Goal: Communication & Community: Answer question/provide support

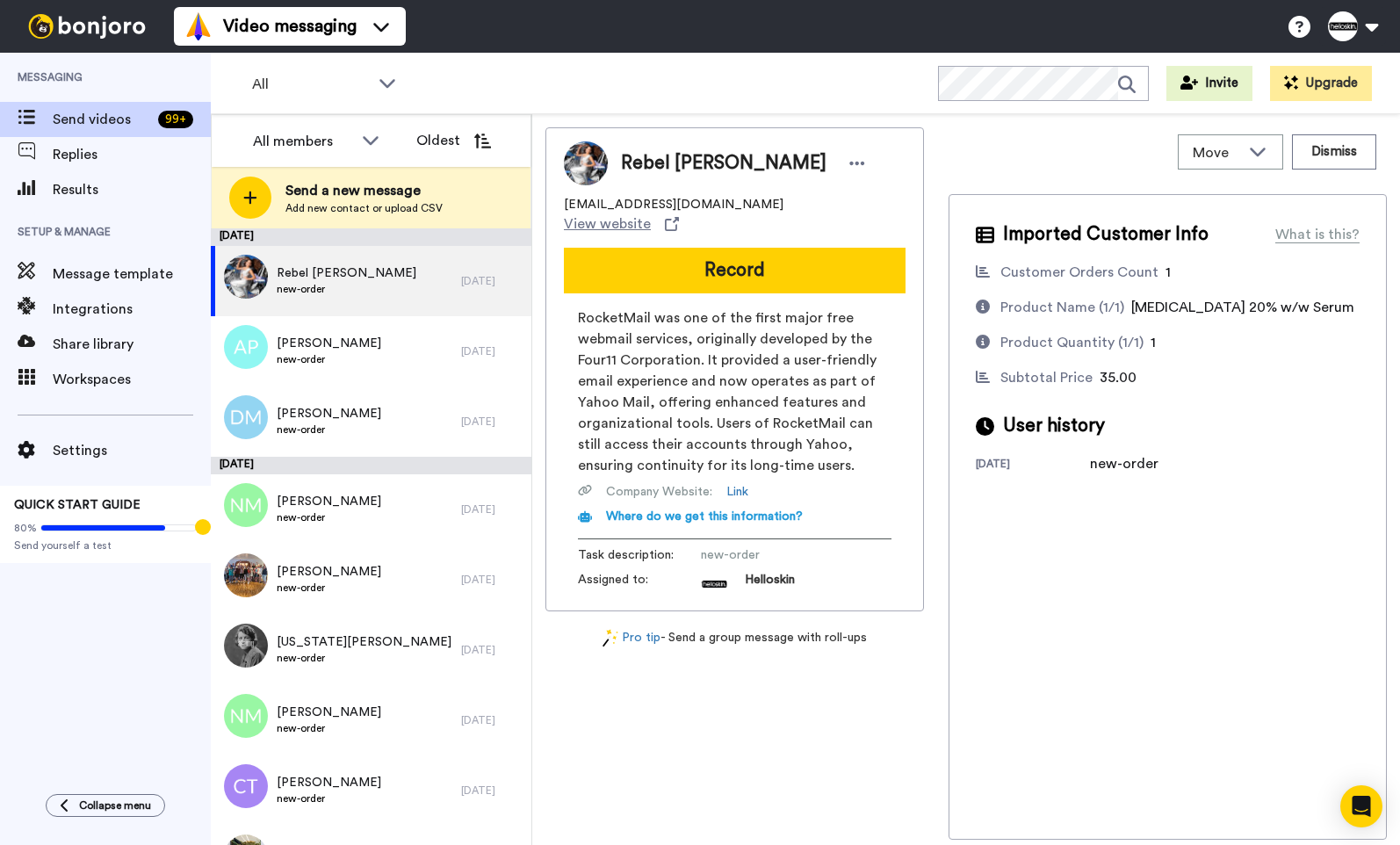
click at [666, 248] on button "Record" at bounding box center [735, 271] width 342 height 46
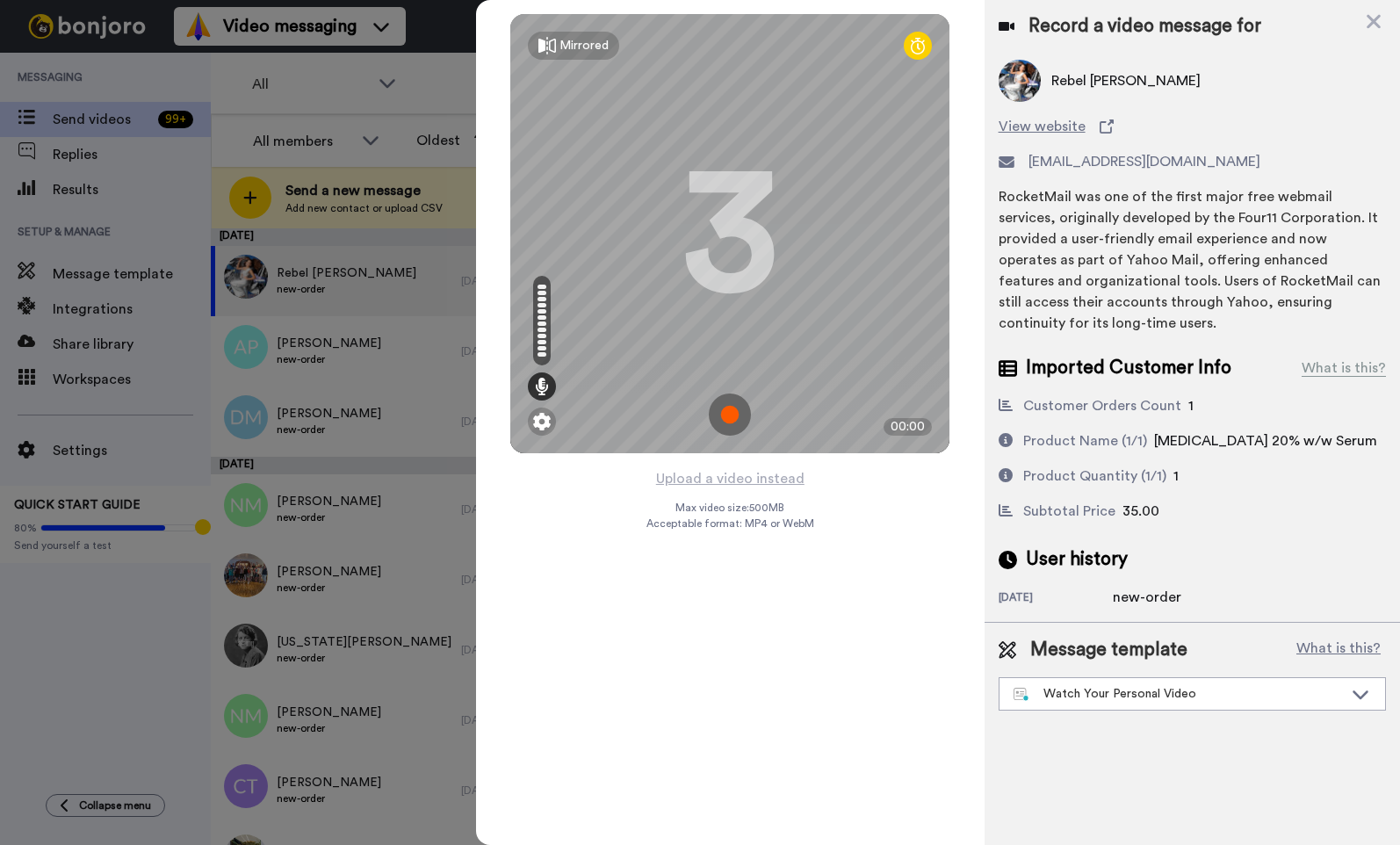
click at [741, 407] on img at bounding box center [729, 415] width 42 height 42
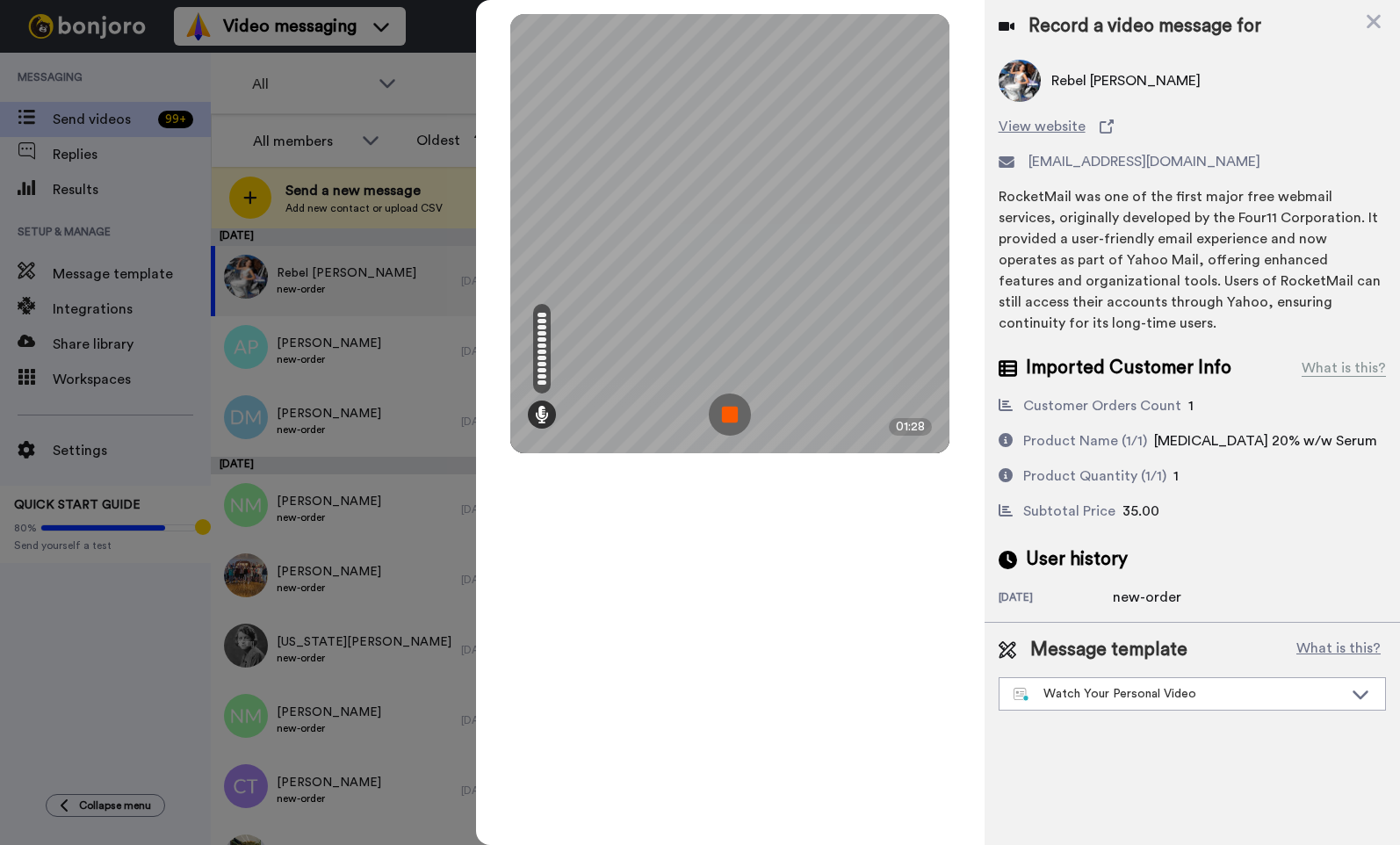
click at [737, 412] on img at bounding box center [729, 415] width 42 height 42
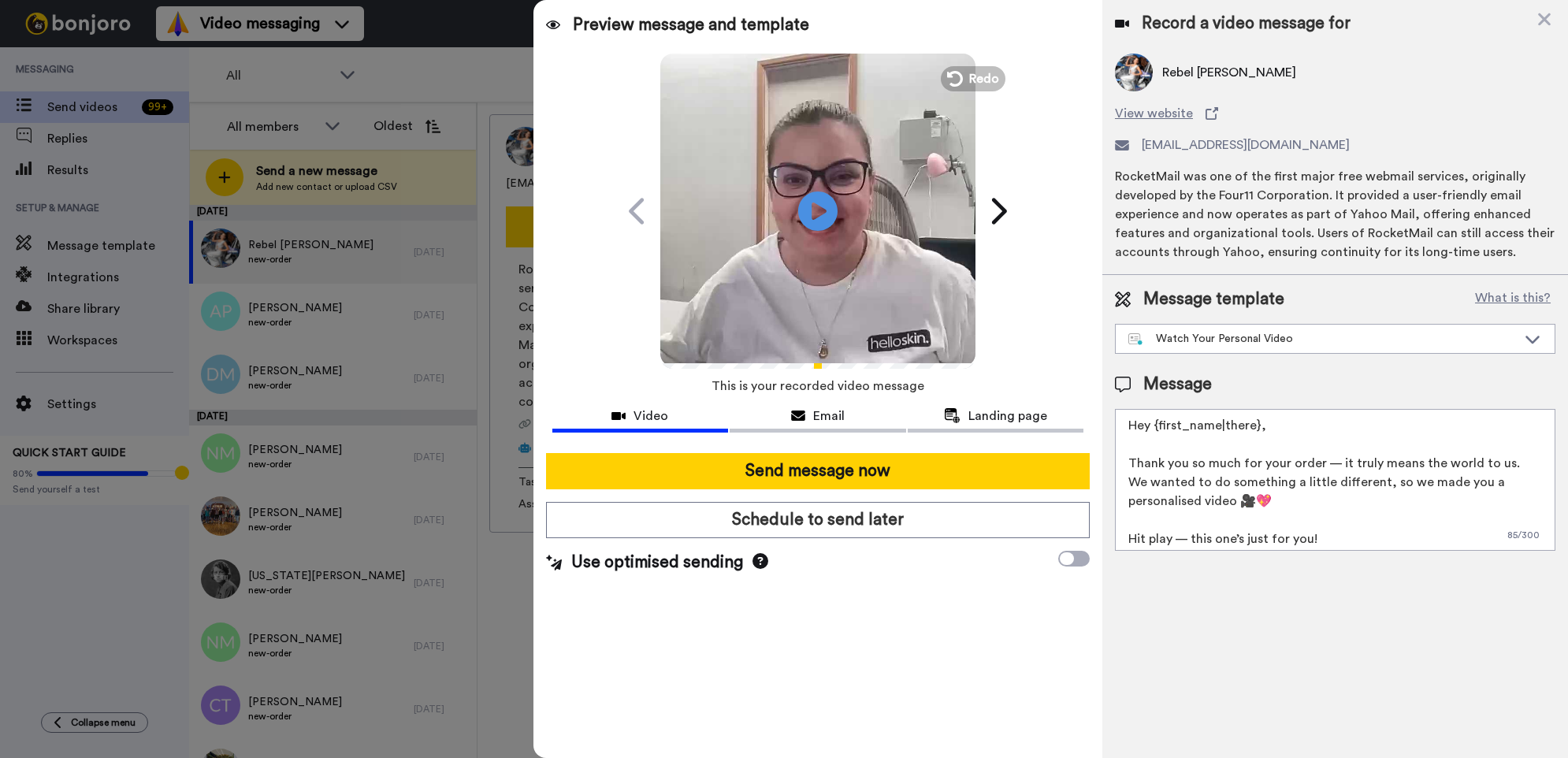
click at [995, 413] on textarea "Hey {first_name|there}, Thank you so much for your order — it truly means the w…" at bounding box center [1335, 480] width 441 height 142
drag, startPoint x: 1250, startPoint y: 438, endPoint x: 1151, endPoint y: 428, distance: 99.5
click at [995, 428] on textarea "Hey {first_name|there}, Thank you so much for your order — it truly means the w…" at bounding box center [1335, 480] width 441 height 142
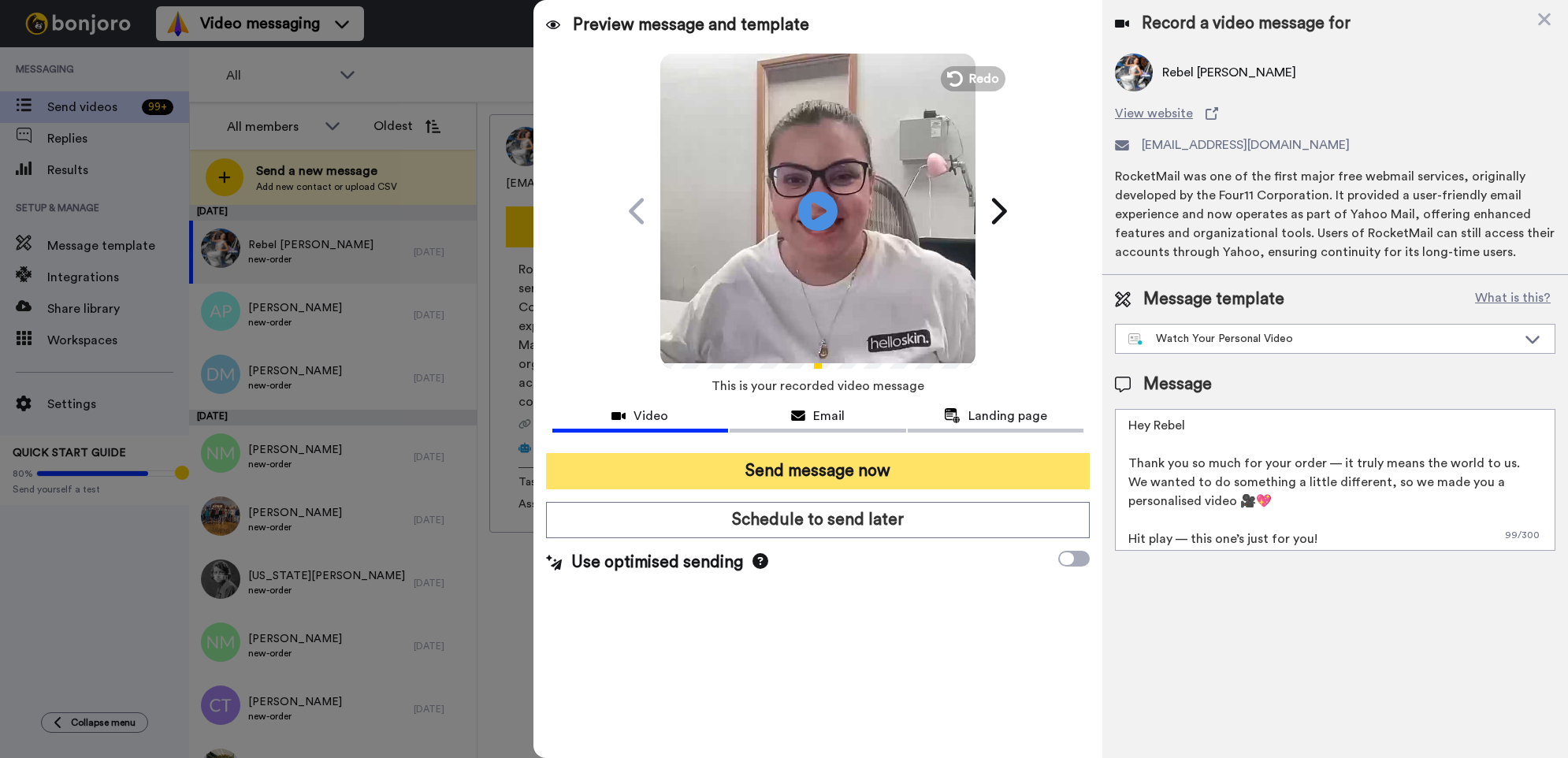
type textarea "Hey Rebel Thank you so much for your order — it truly means the world to us. We…"
click at [882, 465] on button "Send message now" at bounding box center [818, 472] width 544 height 36
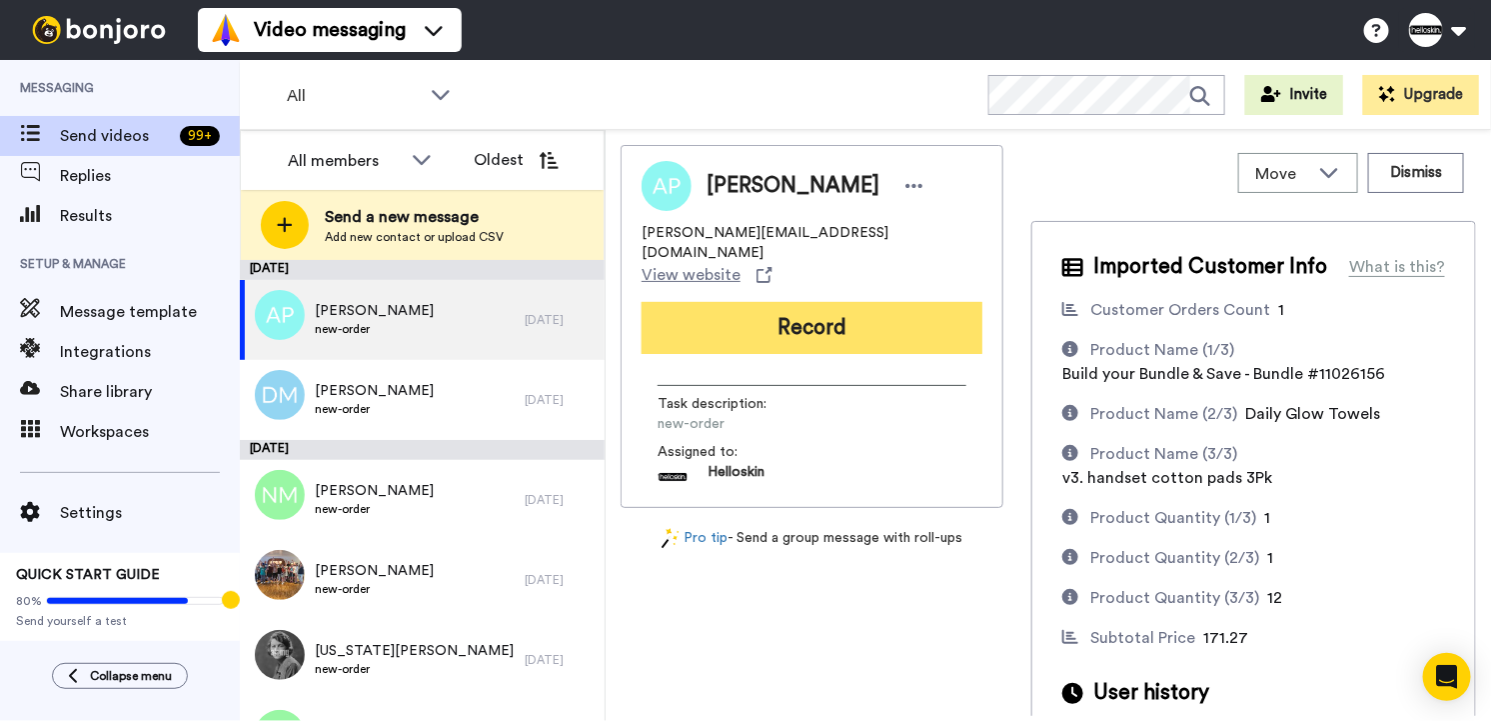
click at [913, 302] on button "Record" at bounding box center [812, 328] width 341 height 52
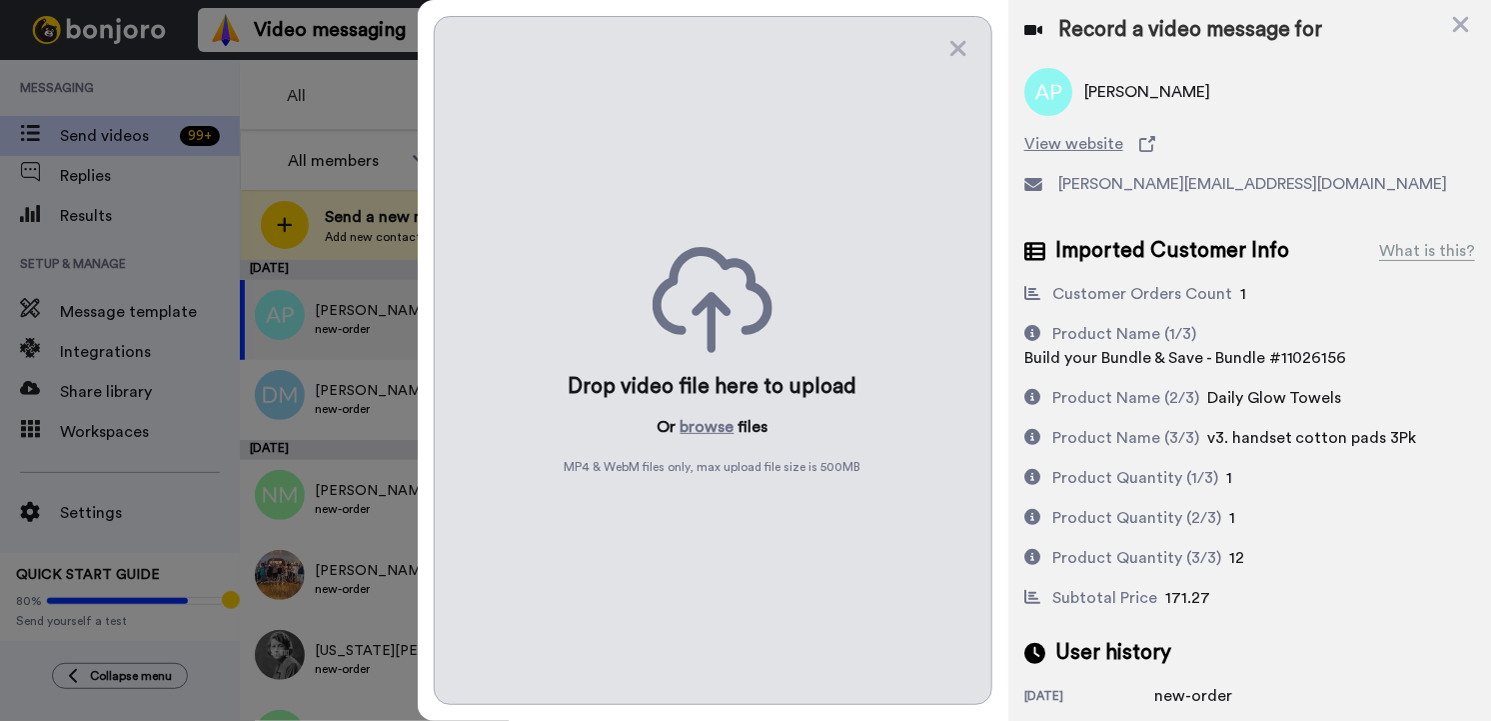
click at [711, 272] on icon at bounding box center [713, 300] width 120 height 106
click at [956, 47] on icon at bounding box center [958, 49] width 16 height 16
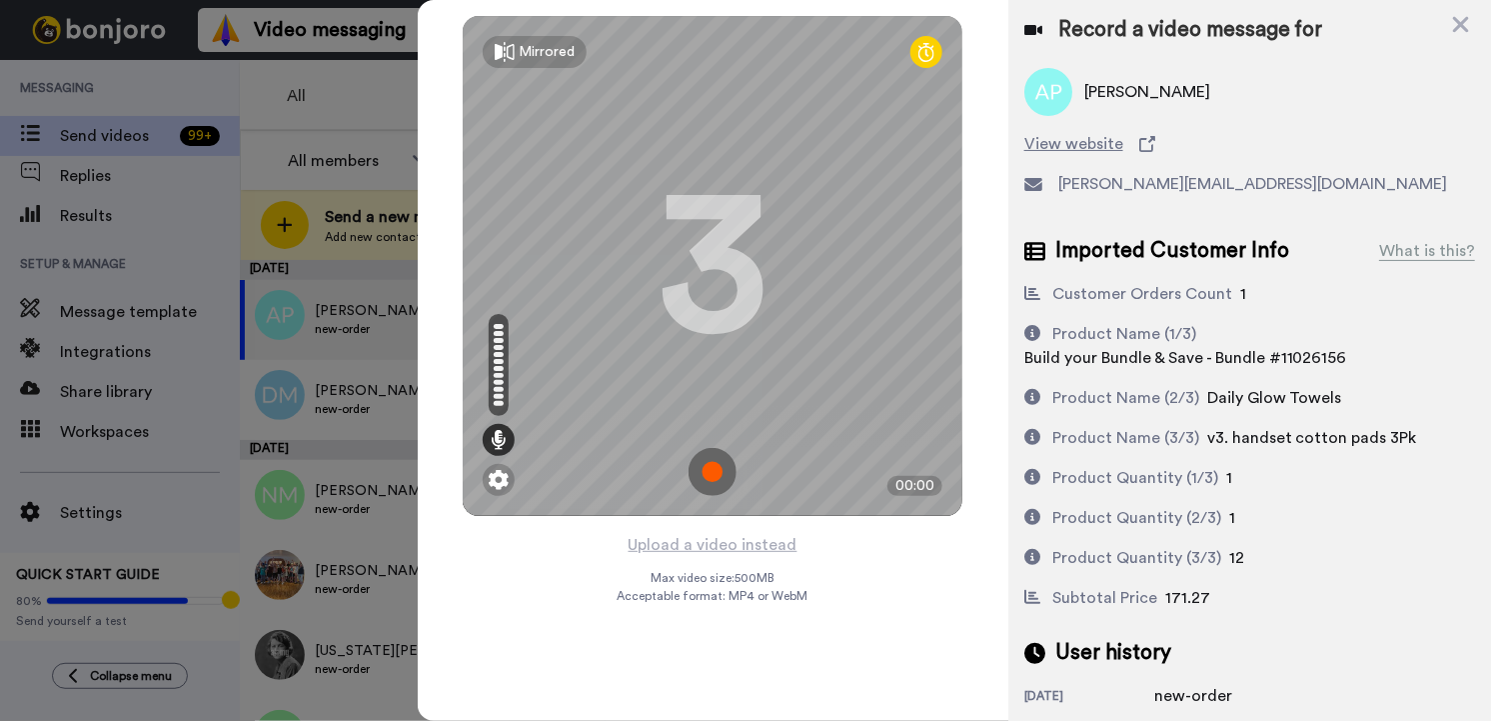
click at [717, 472] on img at bounding box center [713, 472] width 48 height 48
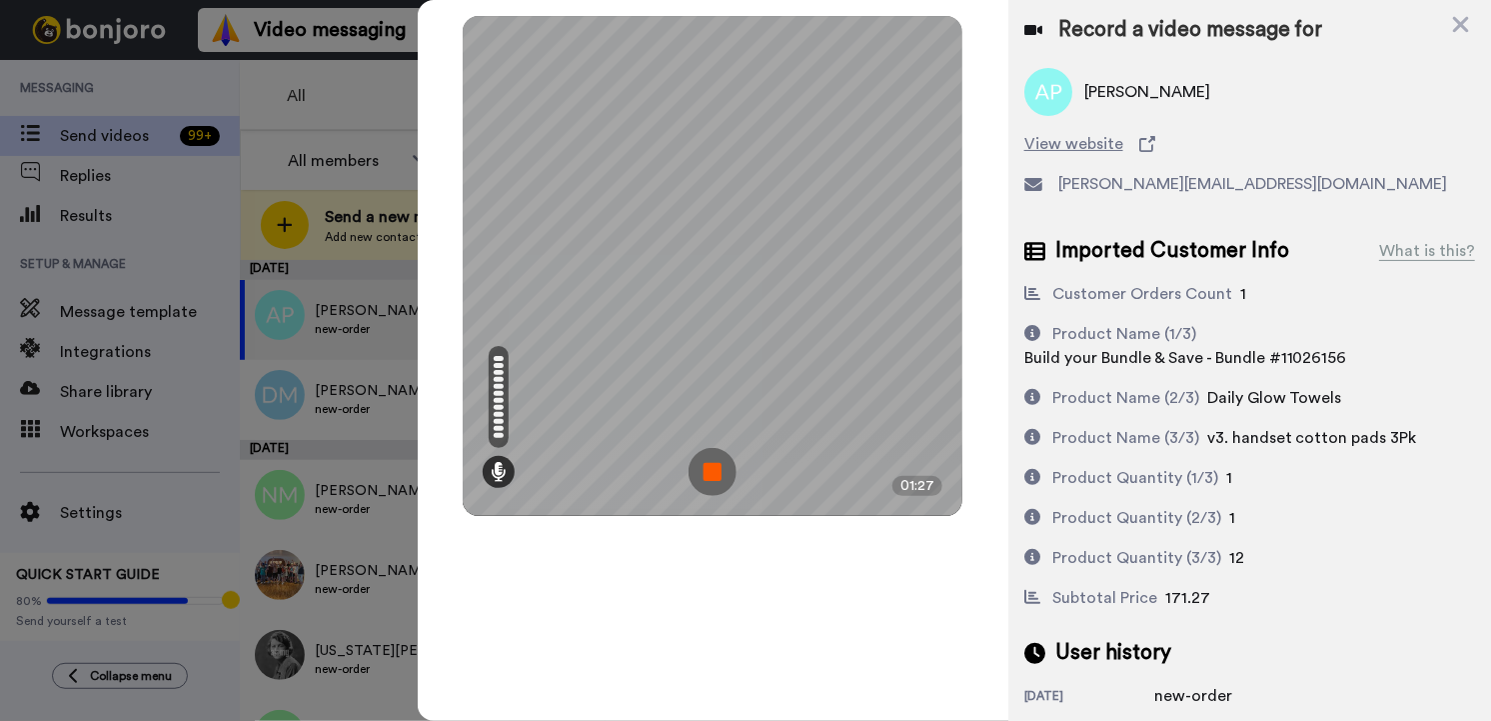
click at [710, 452] on img at bounding box center [713, 472] width 48 height 48
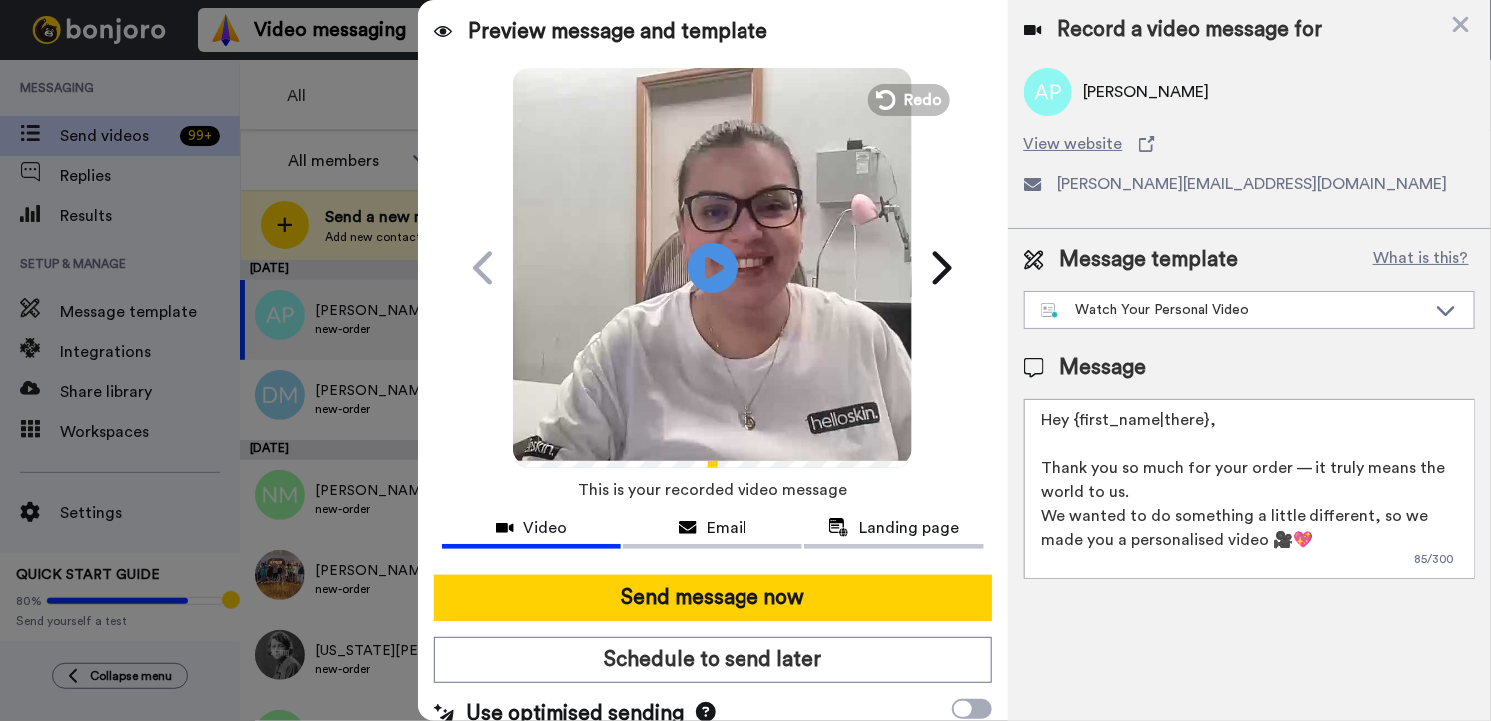
drag, startPoint x: 1242, startPoint y: 423, endPoint x: 1081, endPoint y: 414, distance: 161.1
click at [1081, 414] on textarea "Hey {first_name|there}, Thank you so much for your order — it truly means the w…" at bounding box center [1249, 489] width 451 height 180
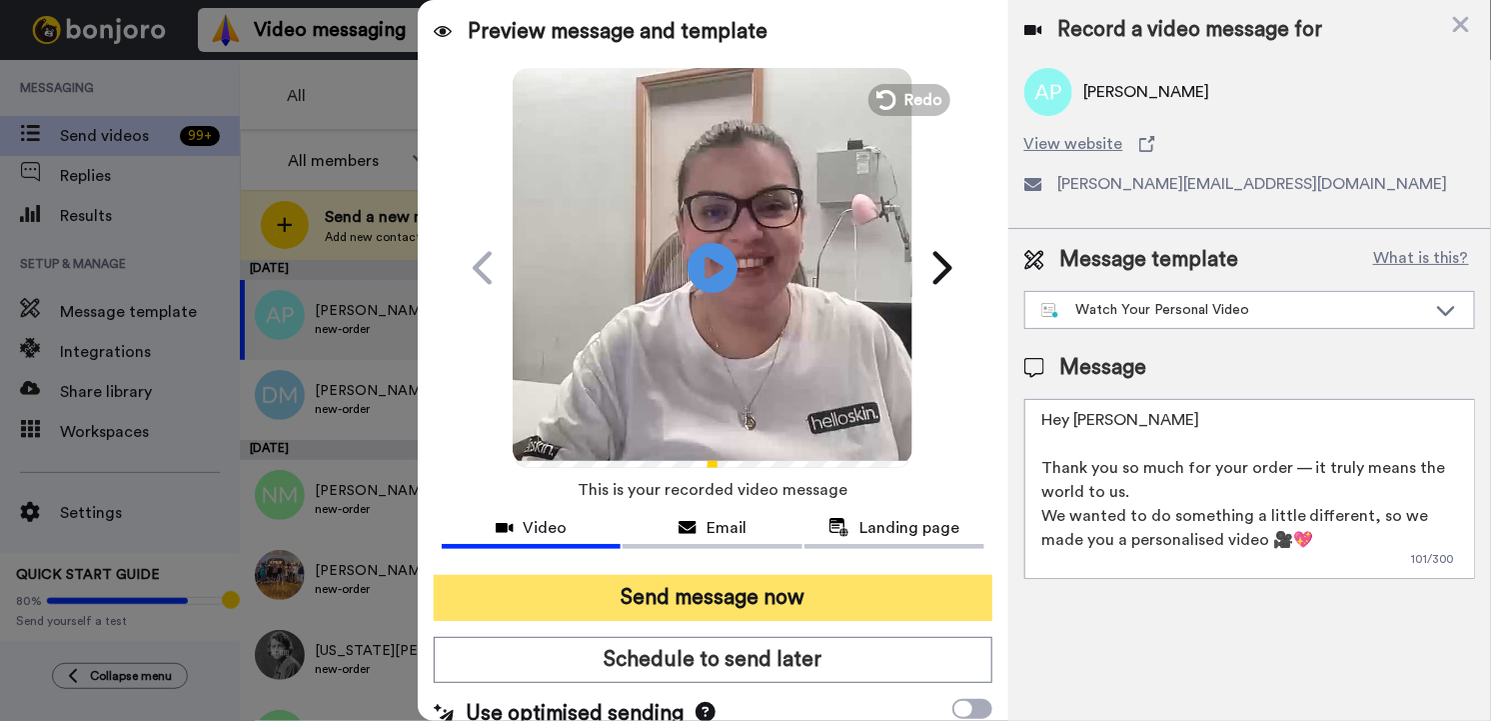
type textarea "Hey Amy Thank you so much for your order — it truly means the world to us. We w…"
click at [863, 591] on button "Send message now" at bounding box center [713, 598] width 559 height 46
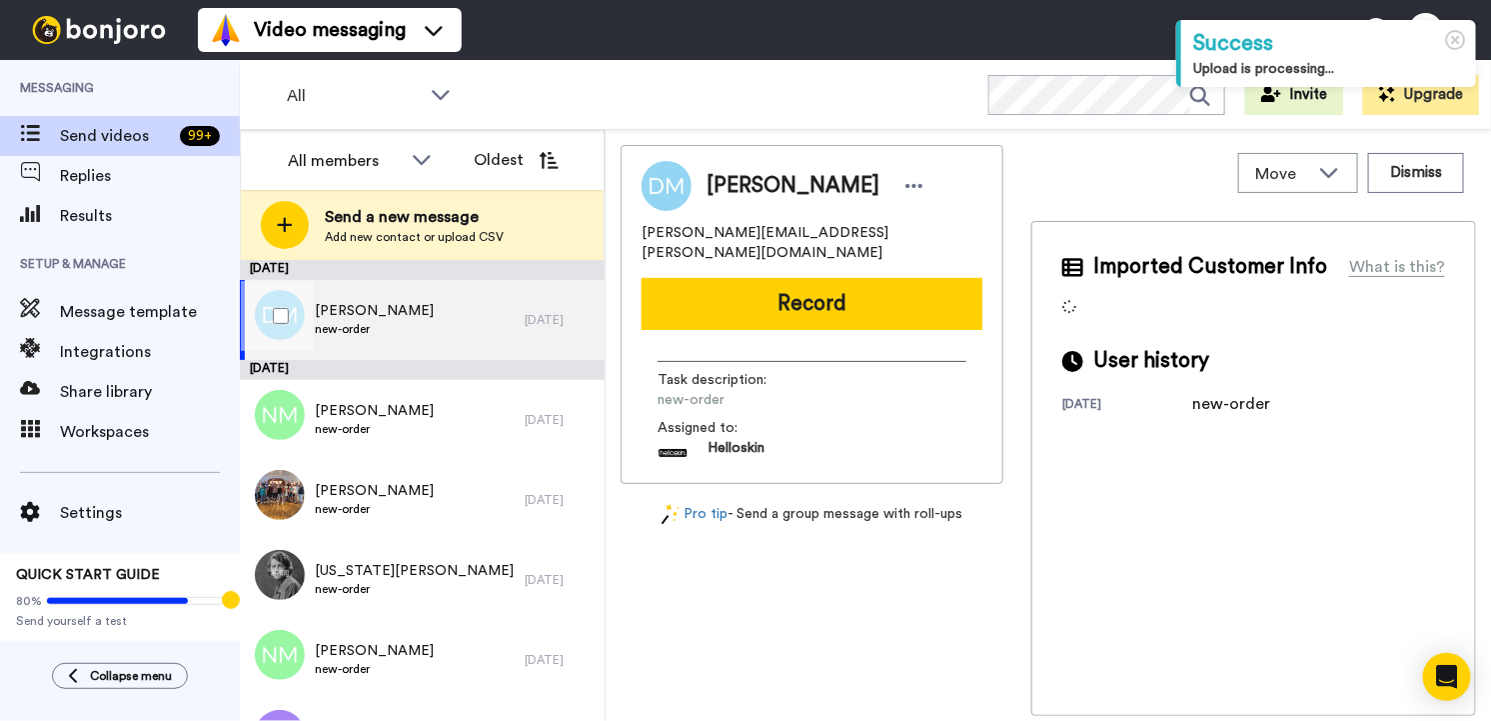
click at [400, 337] on div "Deanne McIntosh new-order" at bounding box center [374, 320] width 119 height 38
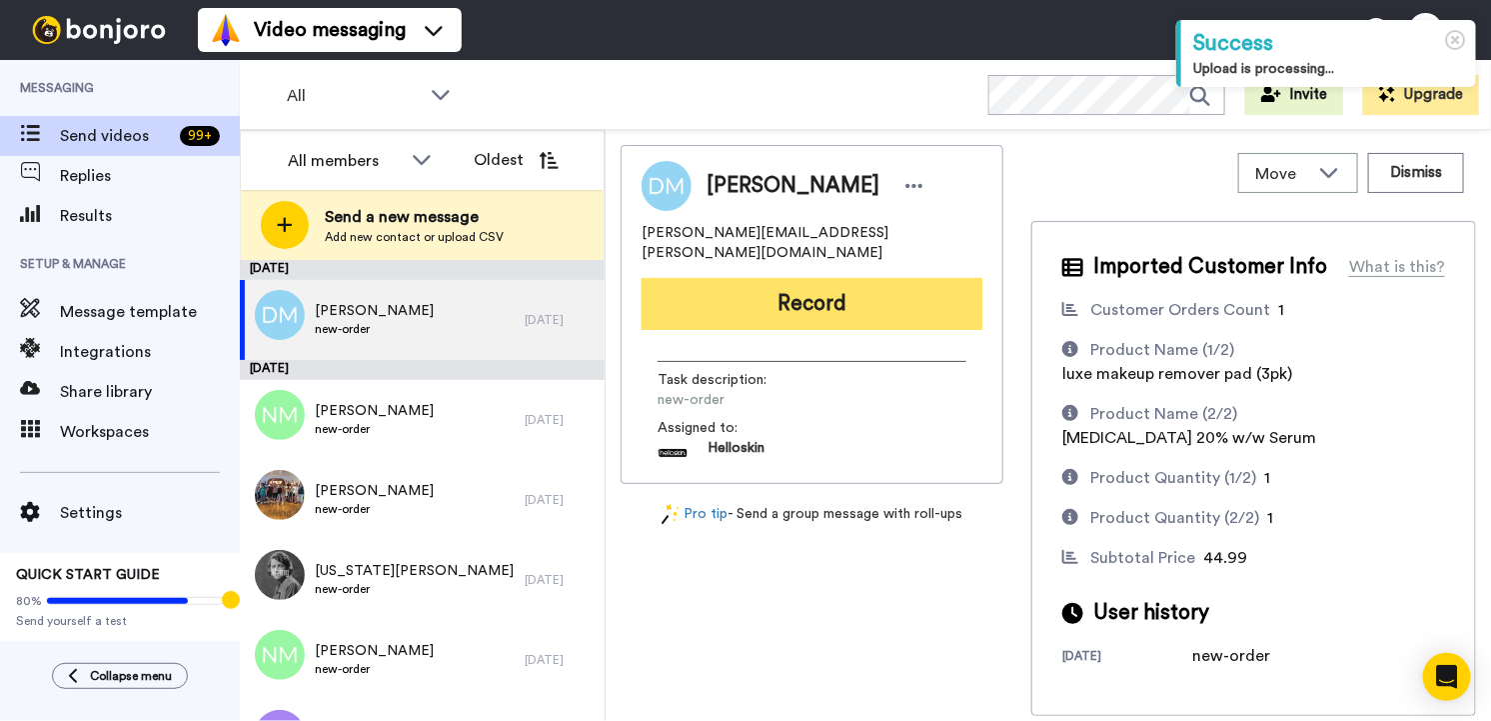
click at [869, 302] on button "Record" at bounding box center [812, 304] width 341 height 52
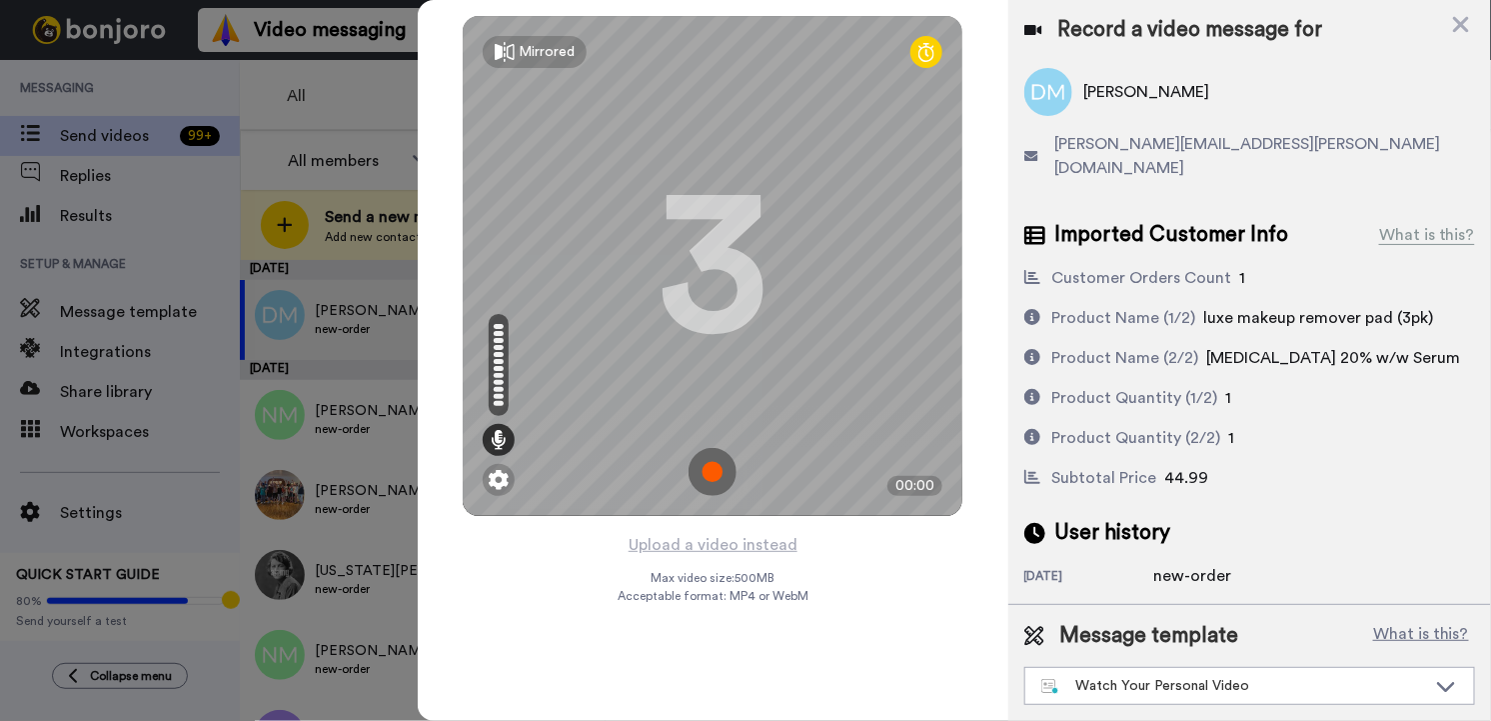
click at [721, 469] on img at bounding box center [713, 472] width 48 height 48
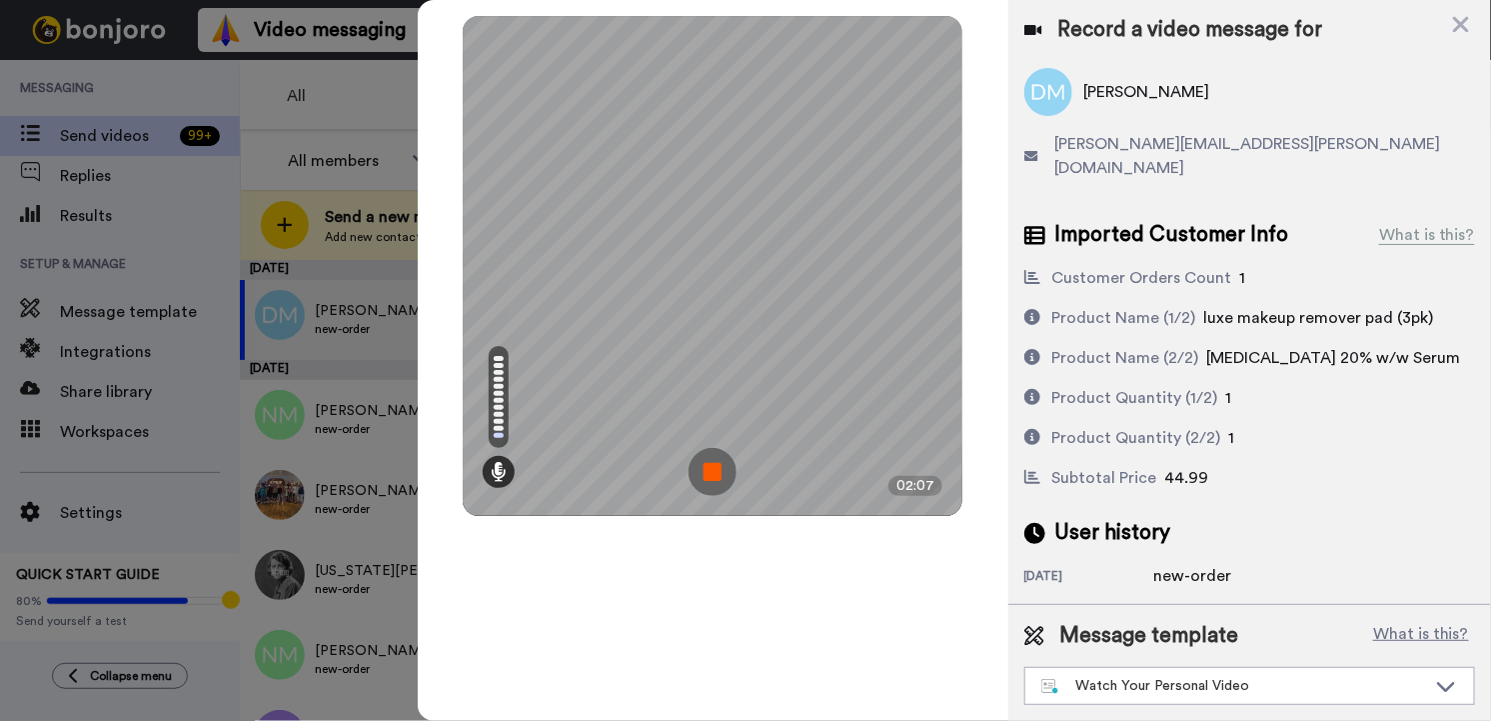
click at [721, 469] on img at bounding box center [713, 472] width 48 height 48
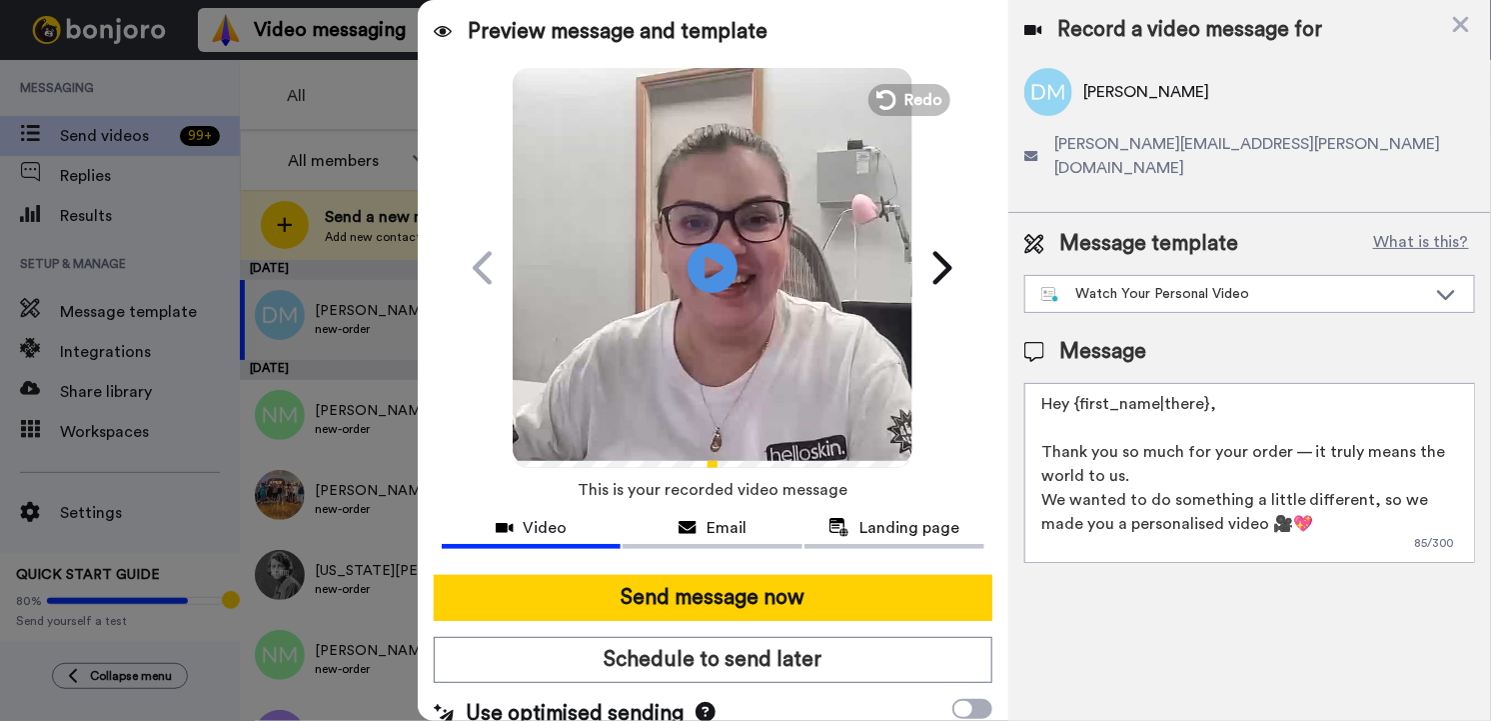
drag, startPoint x: 1278, startPoint y: 392, endPoint x: 1078, endPoint y: 382, distance: 200.1
click at [1078, 383] on textarea "Hey {first_name|there}, Thank you so much for your order — it truly means the w…" at bounding box center [1249, 473] width 451 height 180
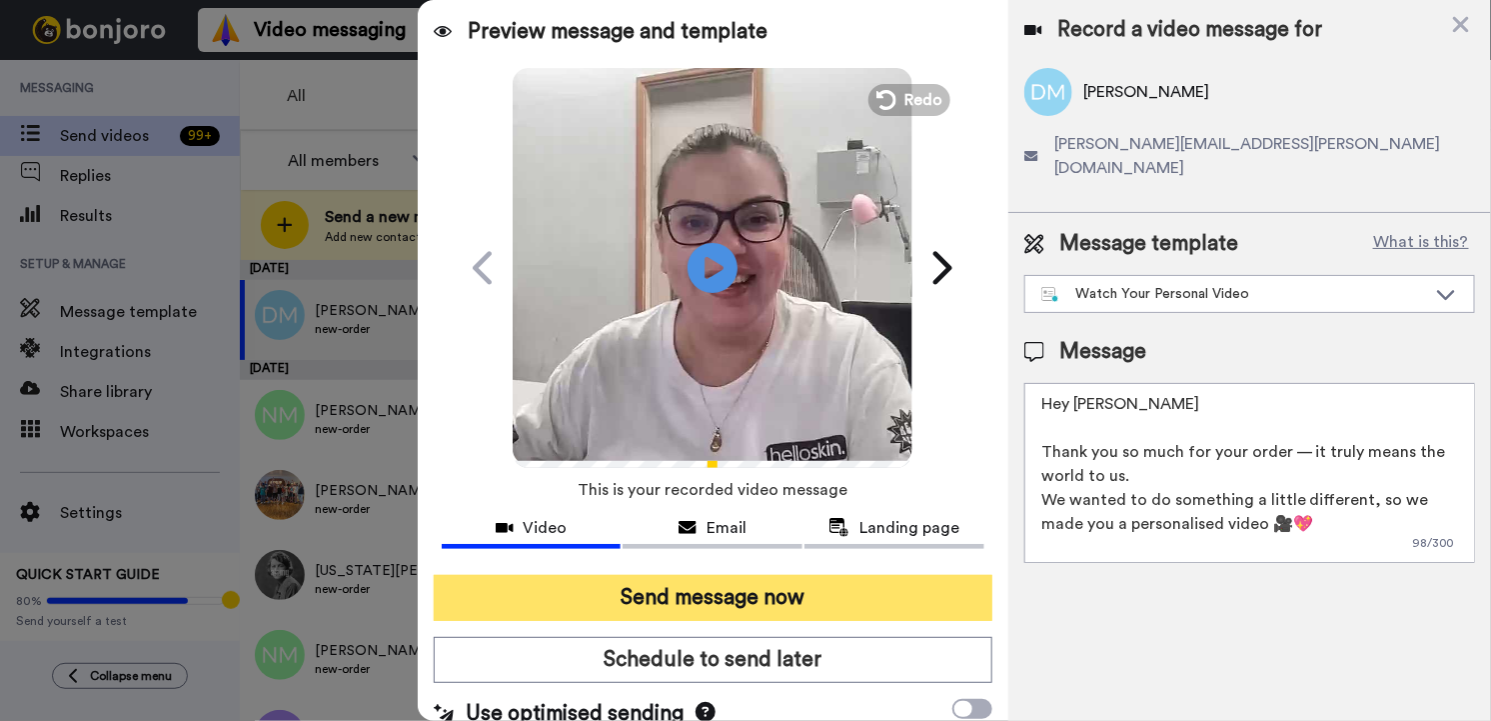
type textarea "Hey Deanne Thank you so much for your order — it truly means the world to us. W…"
click at [506, 607] on button "Send message now" at bounding box center [713, 598] width 559 height 46
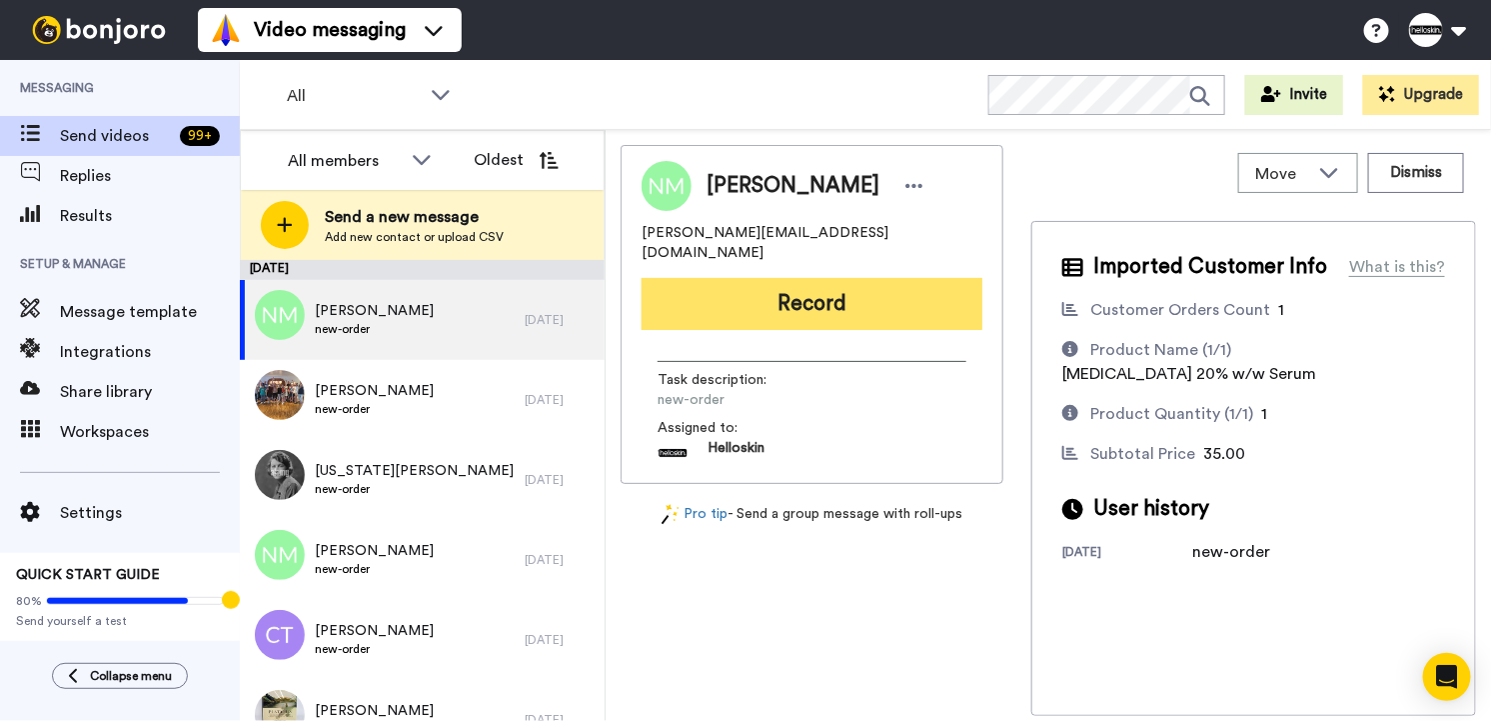
click at [923, 303] on button "Record" at bounding box center [812, 304] width 341 height 52
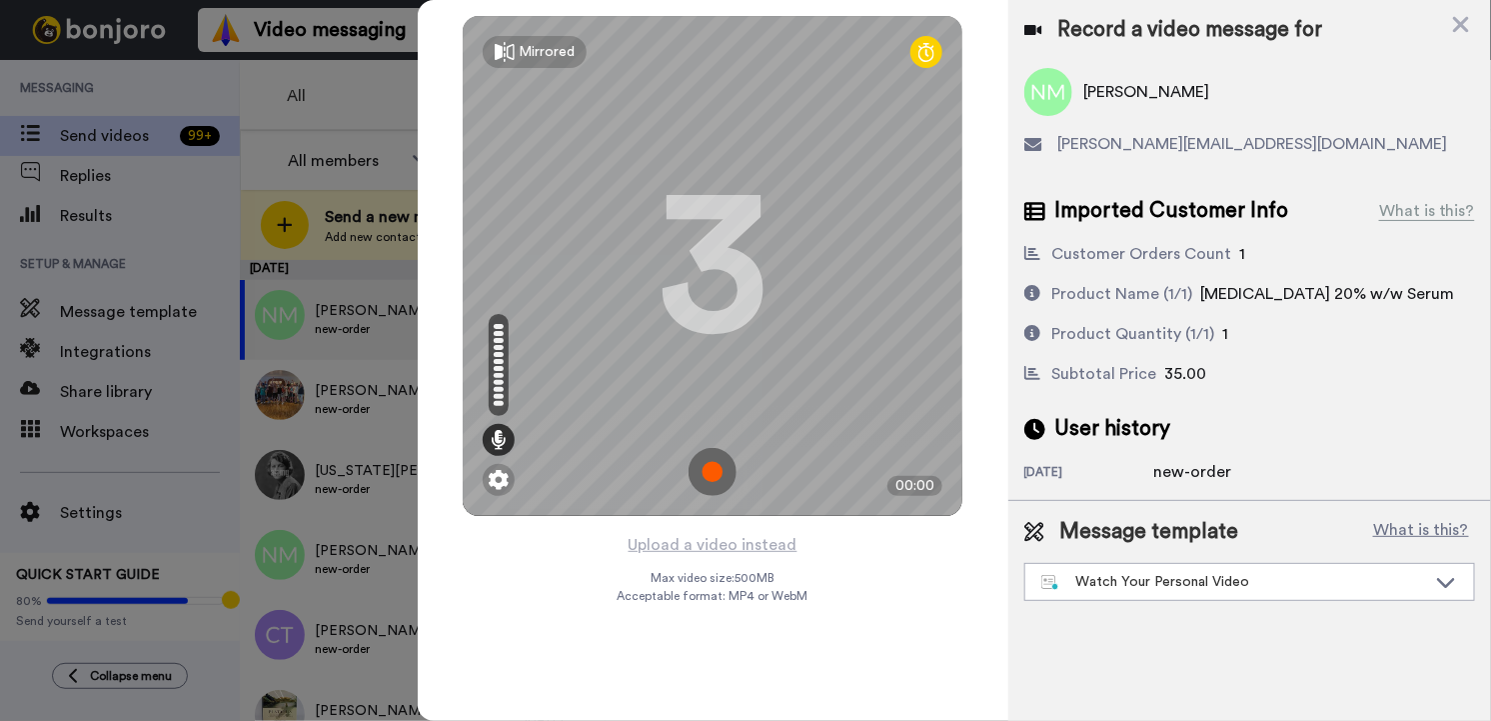
click at [700, 463] on img at bounding box center [713, 472] width 48 height 48
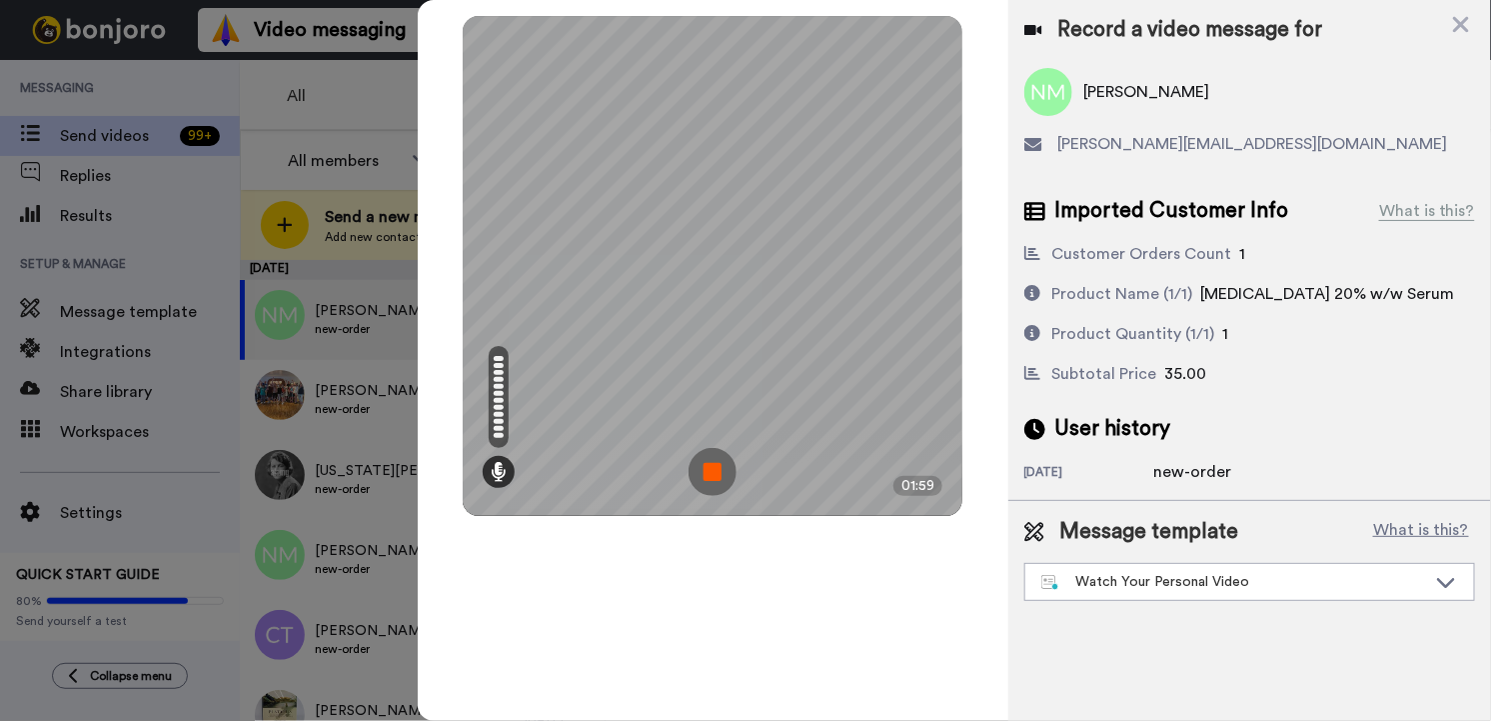
click at [713, 462] on img at bounding box center [713, 472] width 48 height 48
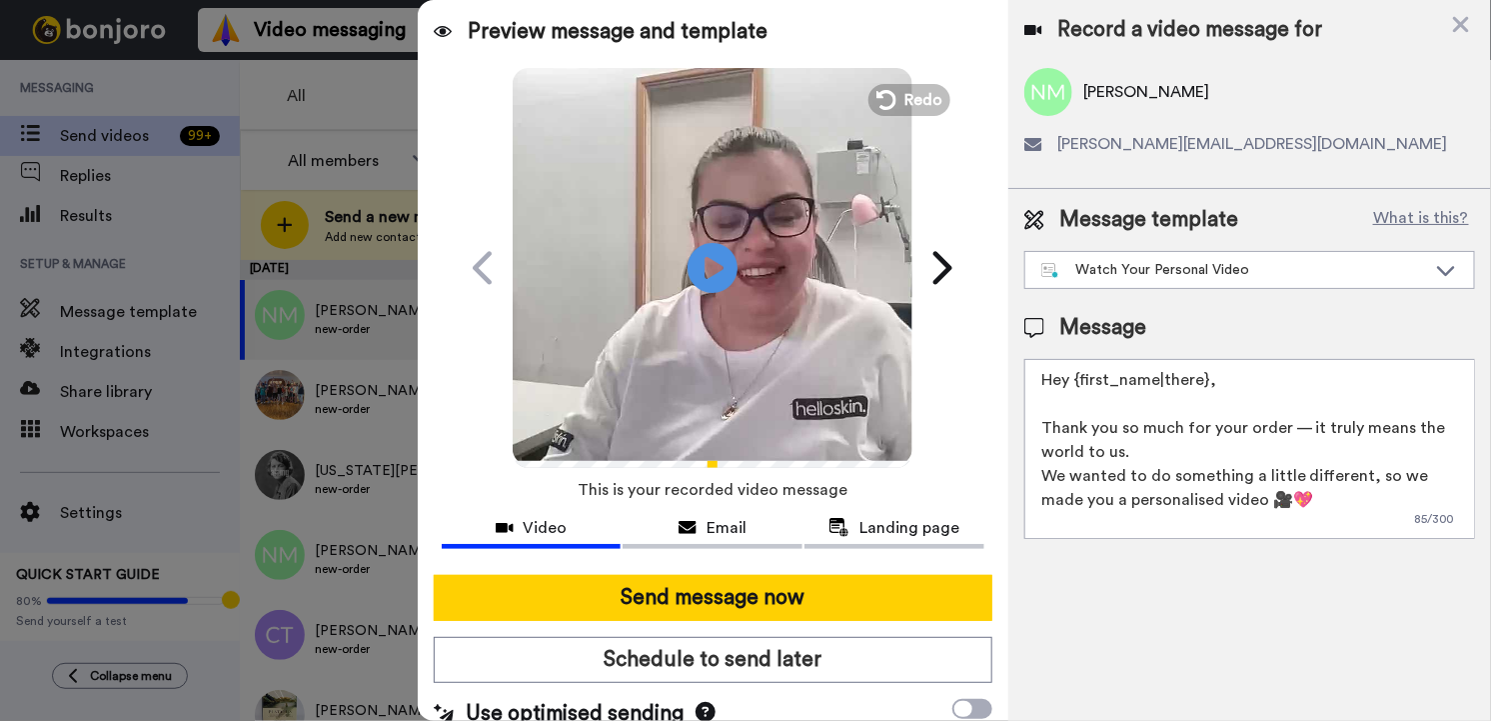
drag, startPoint x: 1233, startPoint y: 374, endPoint x: 1094, endPoint y: 379, distance: 139.0
click at [1094, 379] on textarea "Hey {first_name|there}, Thank you so much for your order — it truly means the w…" at bounding box center [1249, 449] width 451 height 180
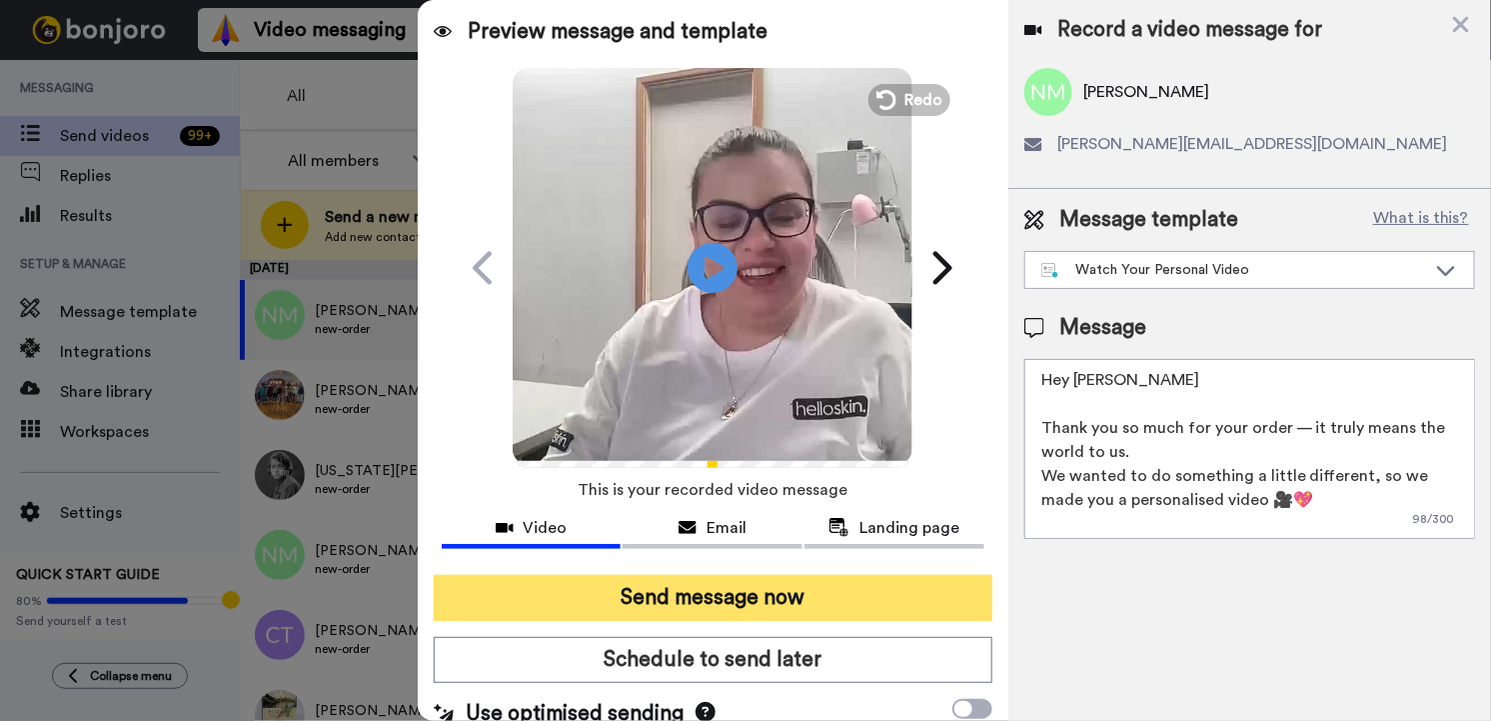
type textarea "Hey Nicole Thank you so much for your order — it truly means the world to us. W…"
click at [818, 578] on button "Send message now" at bounding box center [713, 598] width 559 height 46
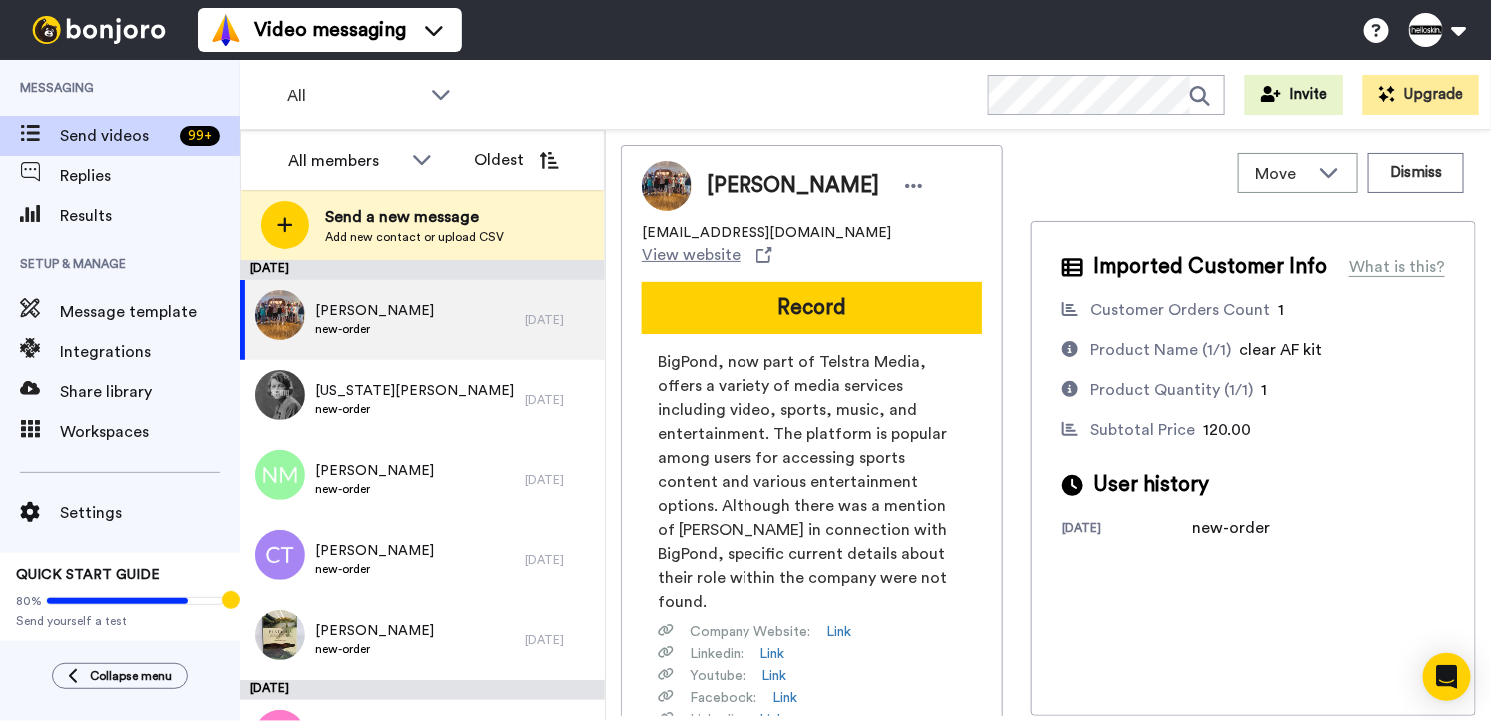
click at [715, 282] on button "Record" at bounding box center [812, 308] width 341 height 52
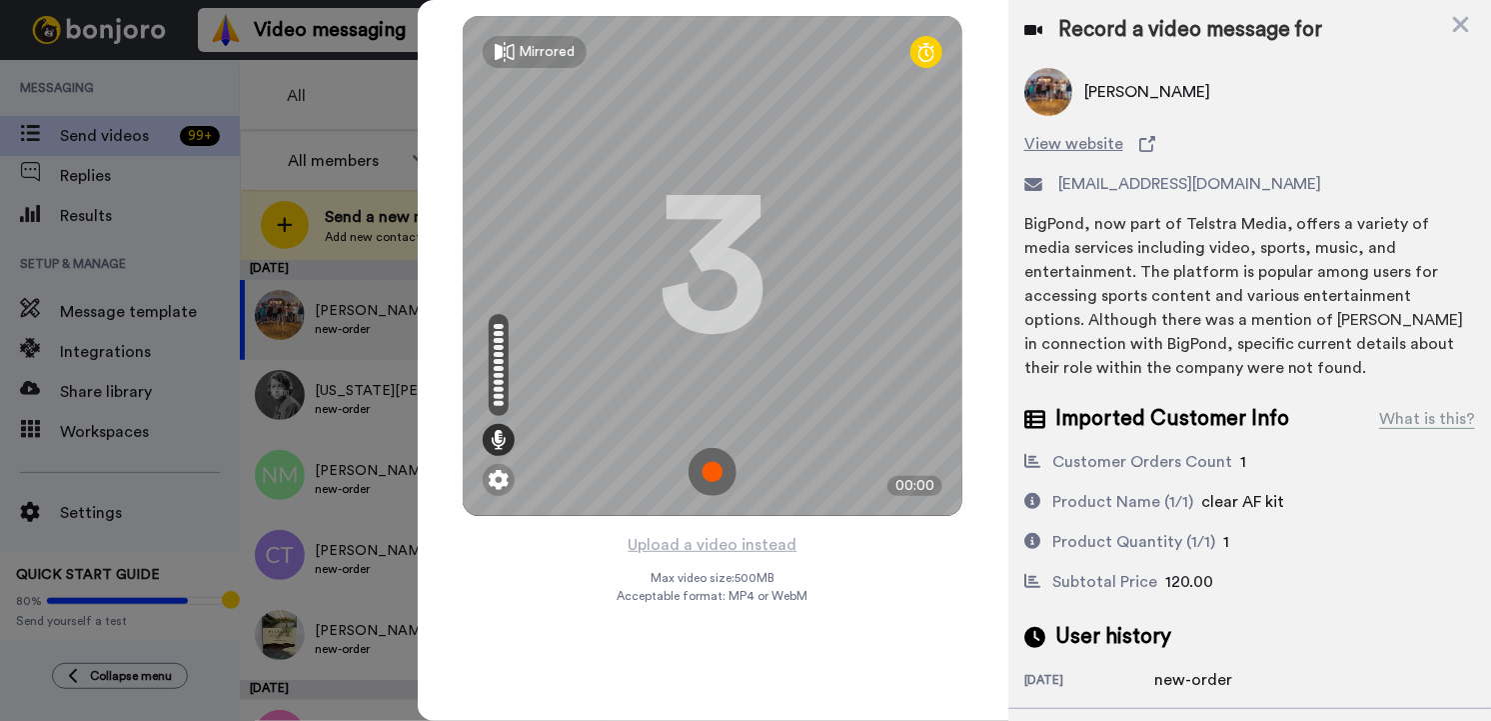
click at [708, 457] on img at bounding box center [713, 472] width 48 height 48
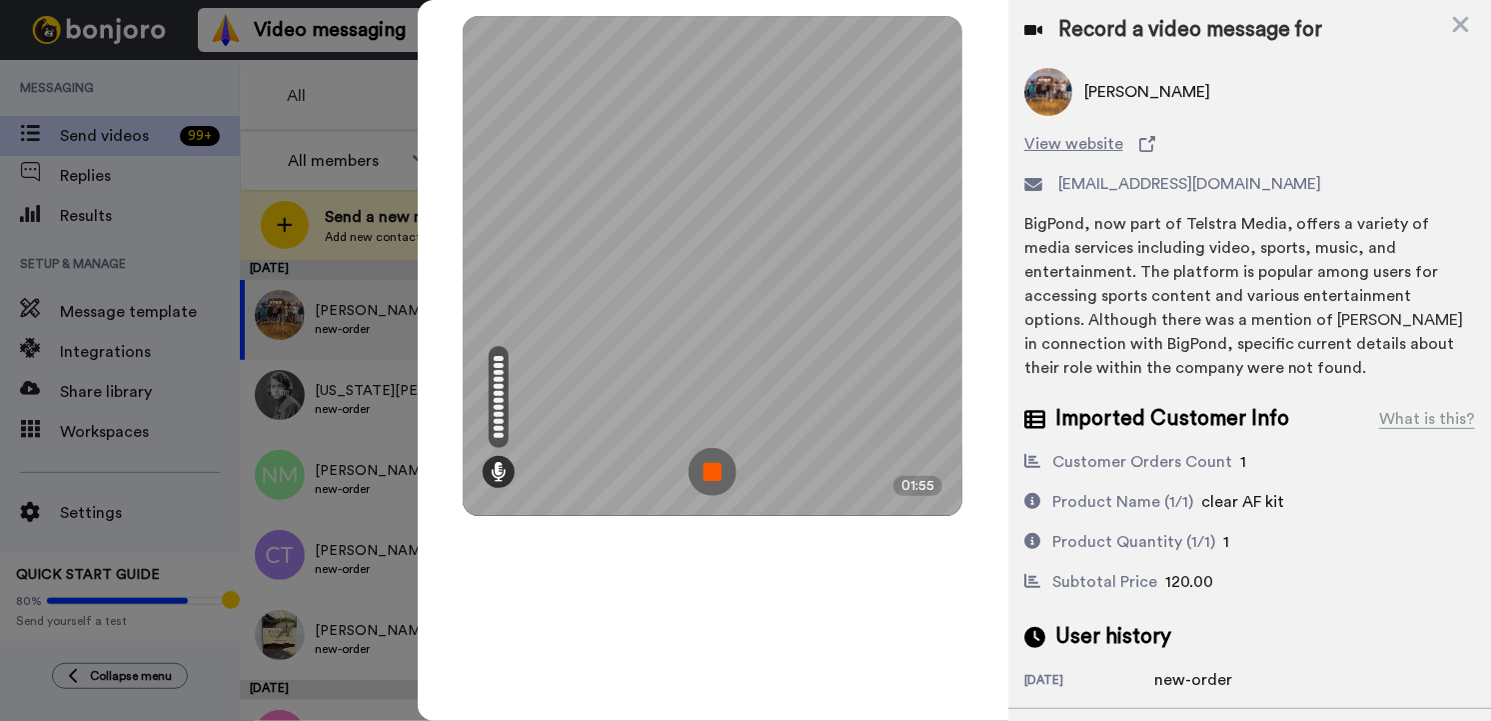
click at [699, 475] on img at bounding box center [713, 472] width 48 height 48
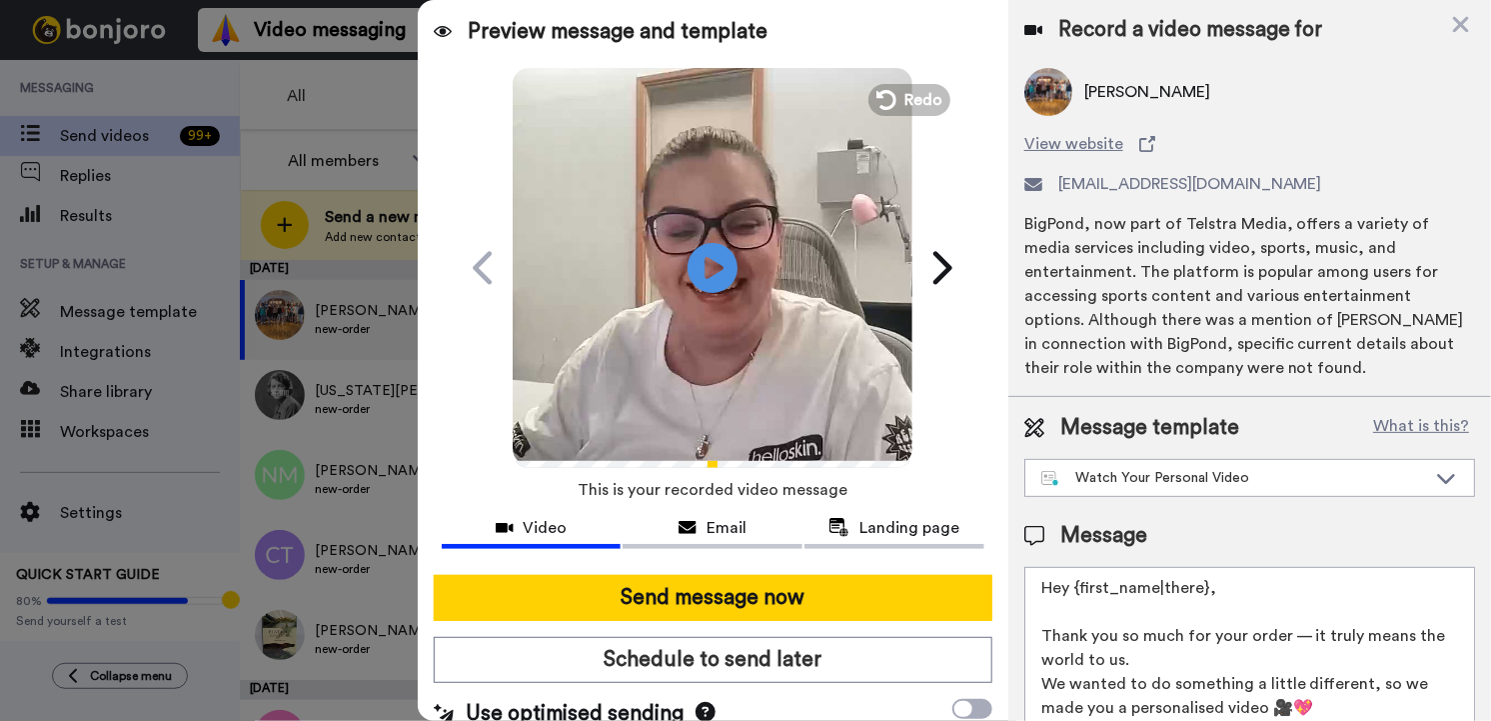
drag, startPoint x: 1235, startPoint y: 588, endPoint x: 1083, endPoint y: 588, distance: 151.9
click at [1083, 588] on textarea "Hey {first_name|there}, Thank you so much for your order — it truly means the w…" at bounding box center [1249, 657] width 451 height 180
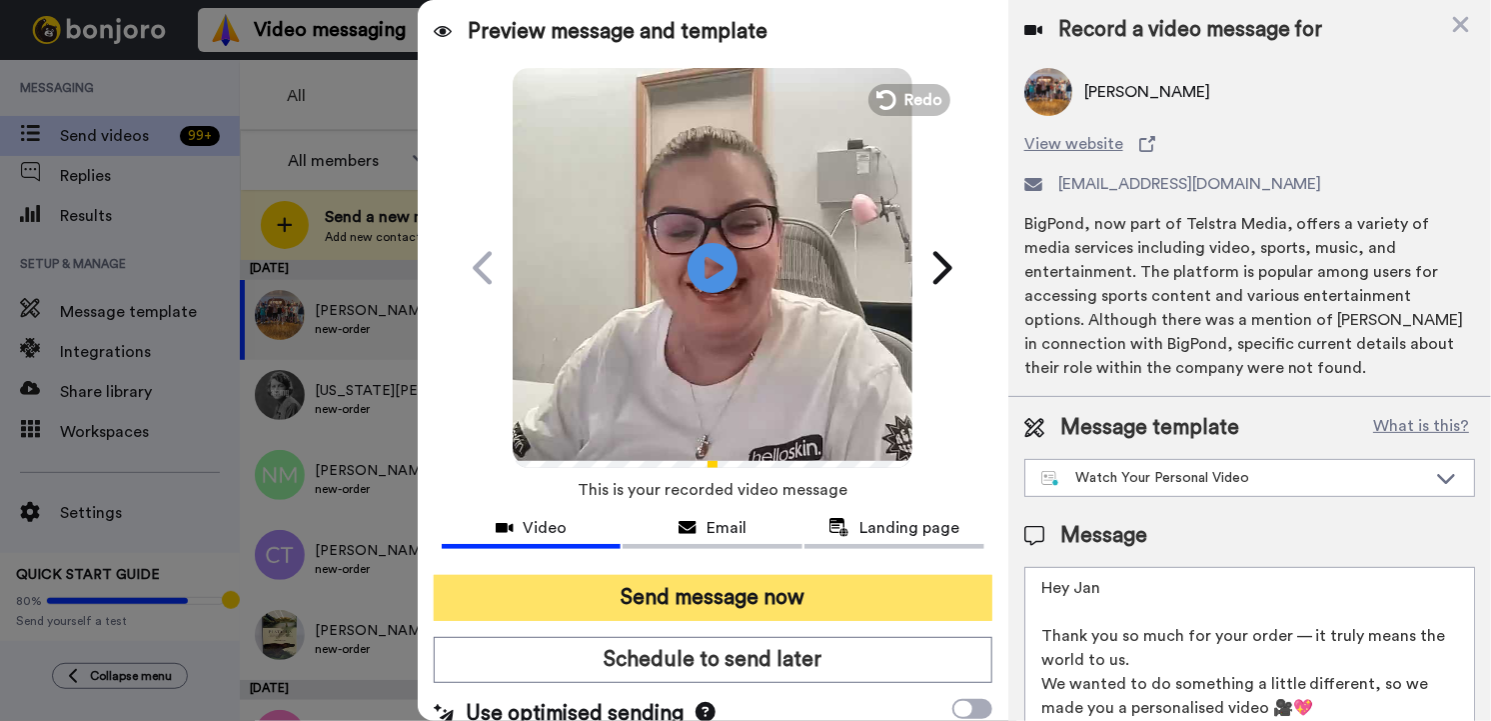
type textarea "Hey Jan Thank you so much for your order — it truly means the world to us. We w…"
click at [644, 605] on button "Send message now" at bounding box center [713, 598] width 559 height 46
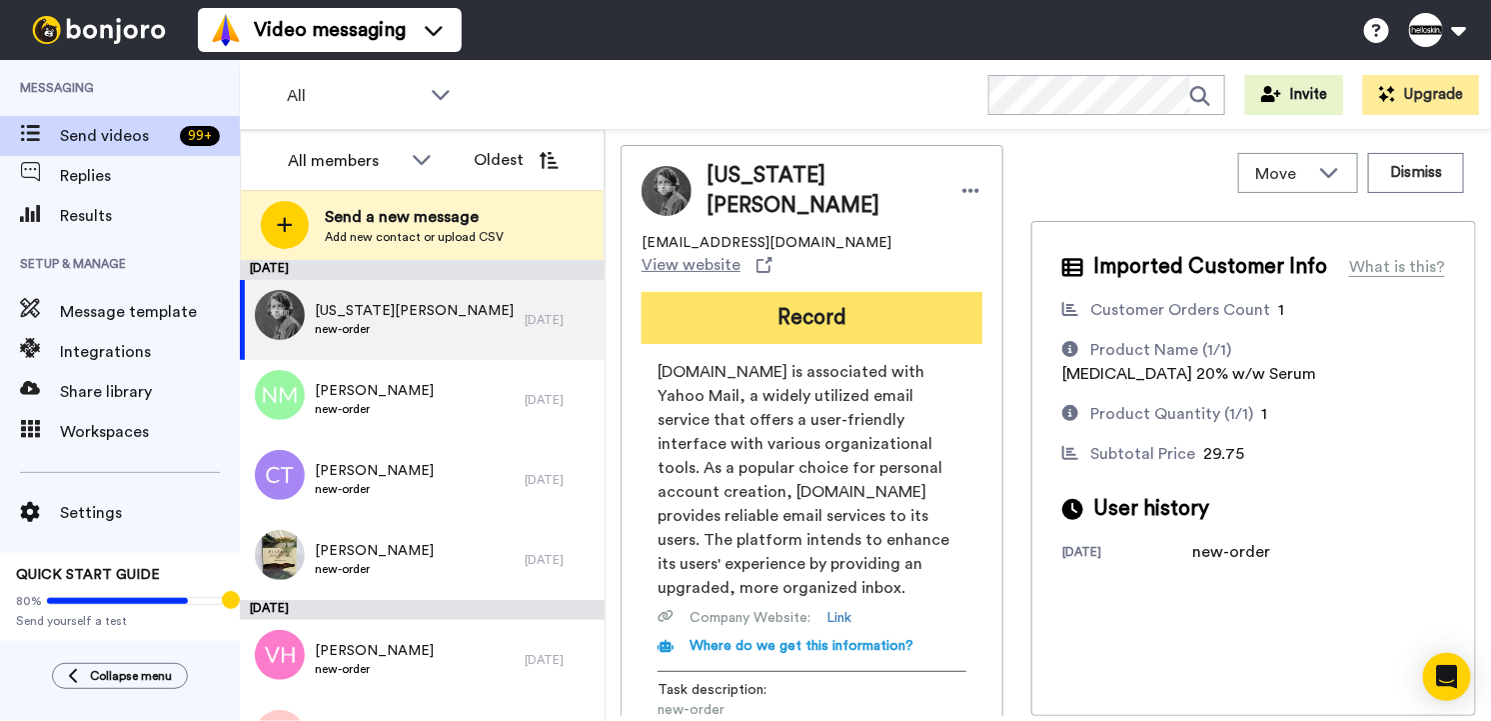
click at [716, 292] on button "Record" at bounding box center [812, 318] width 341 height 52
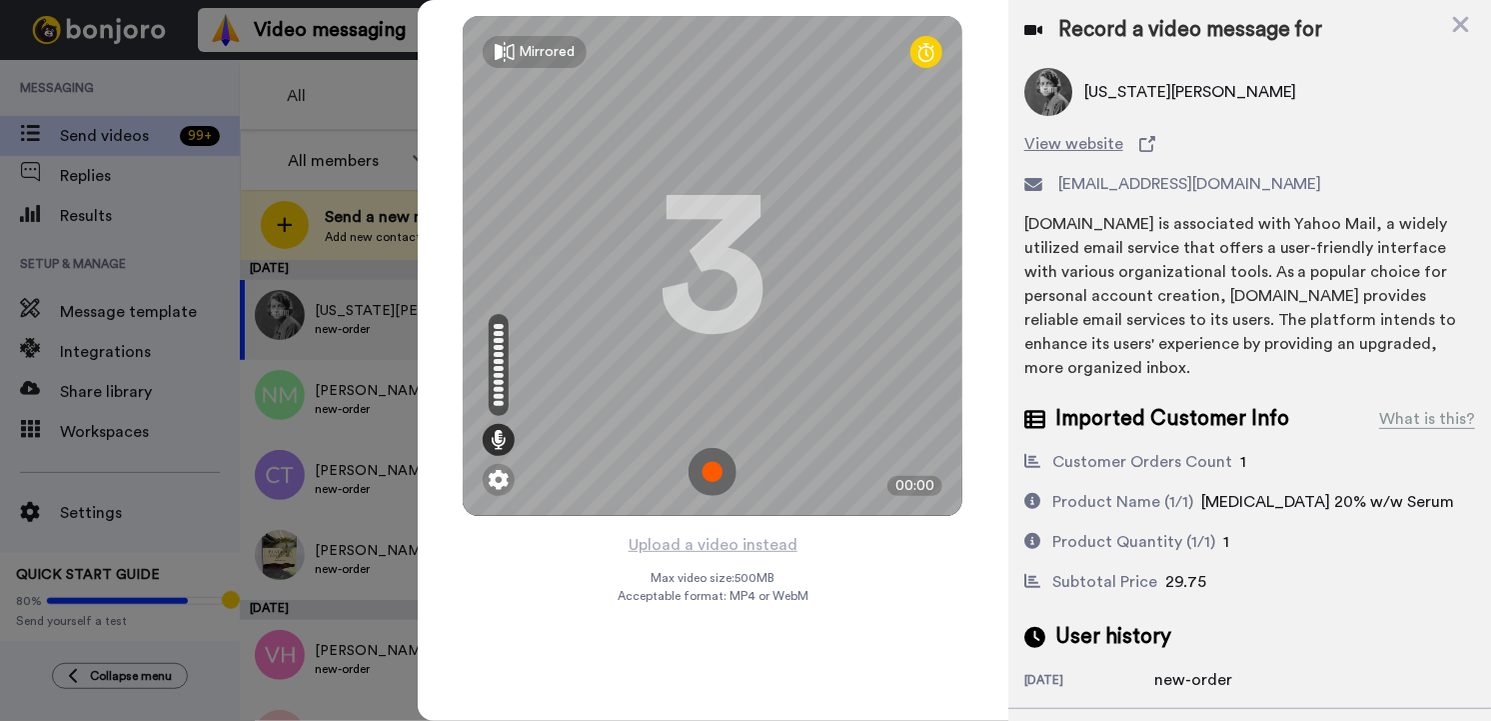
click at [718, 475] on img at bounding box center [713, 472] width 48 height 48
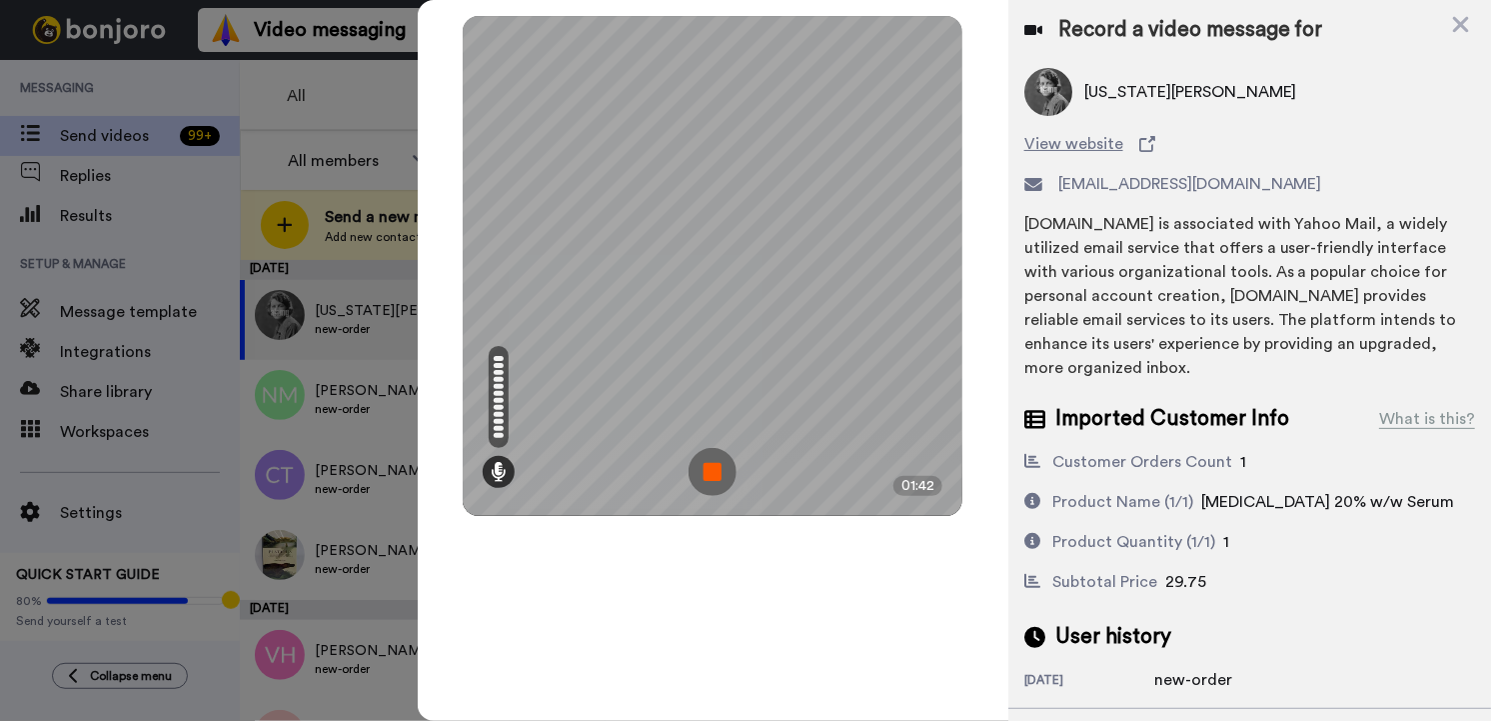
click at [707, 463] on img at bounding box center [713, 472] width 48 height 48
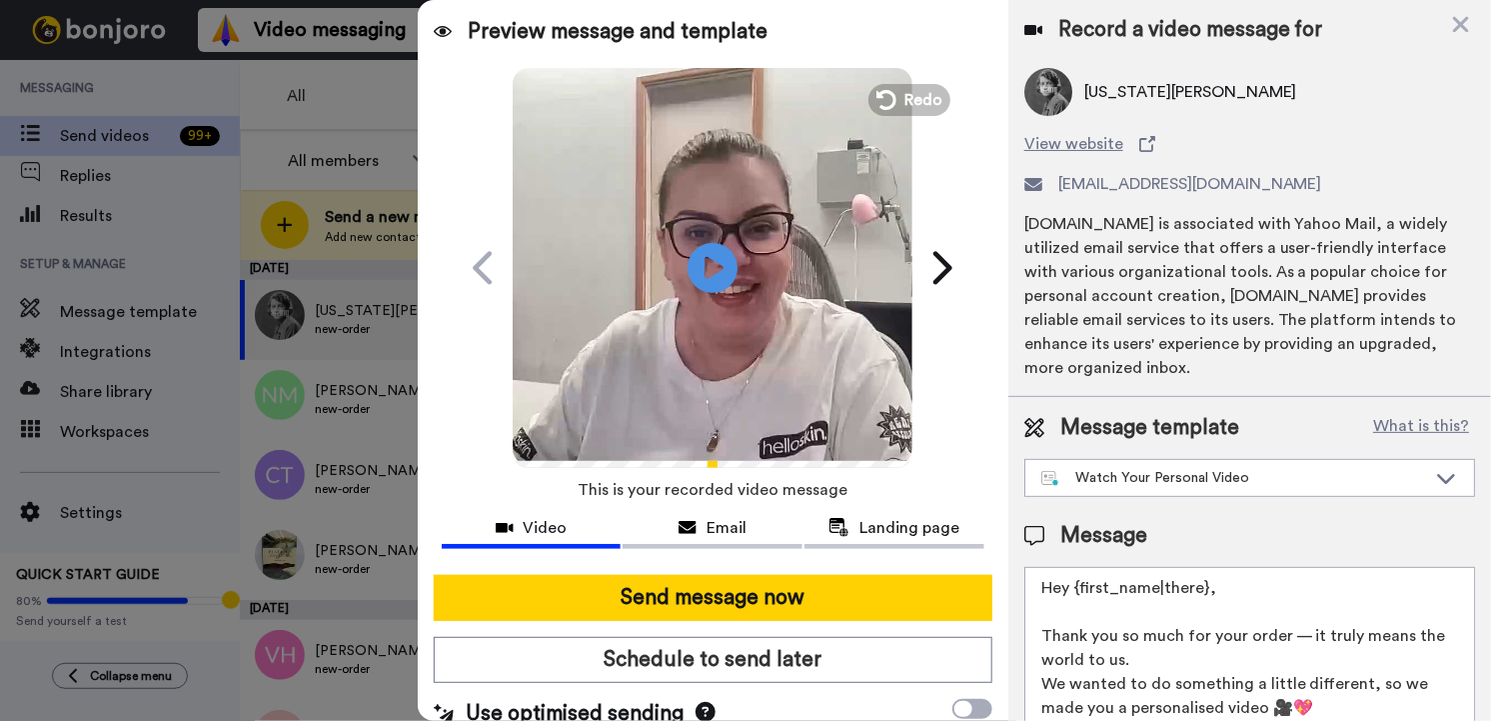
drag, startPoint x: 1183, startPoint y: 577, endPoint x: 1074, endPoint y: 583, distance: 109.1
click at [1074, 583] on textarea "Hey {first_name|there}, Thank you so much for your order — it truly means the w…" at bounding box center [1249, 657] width 451 height 180
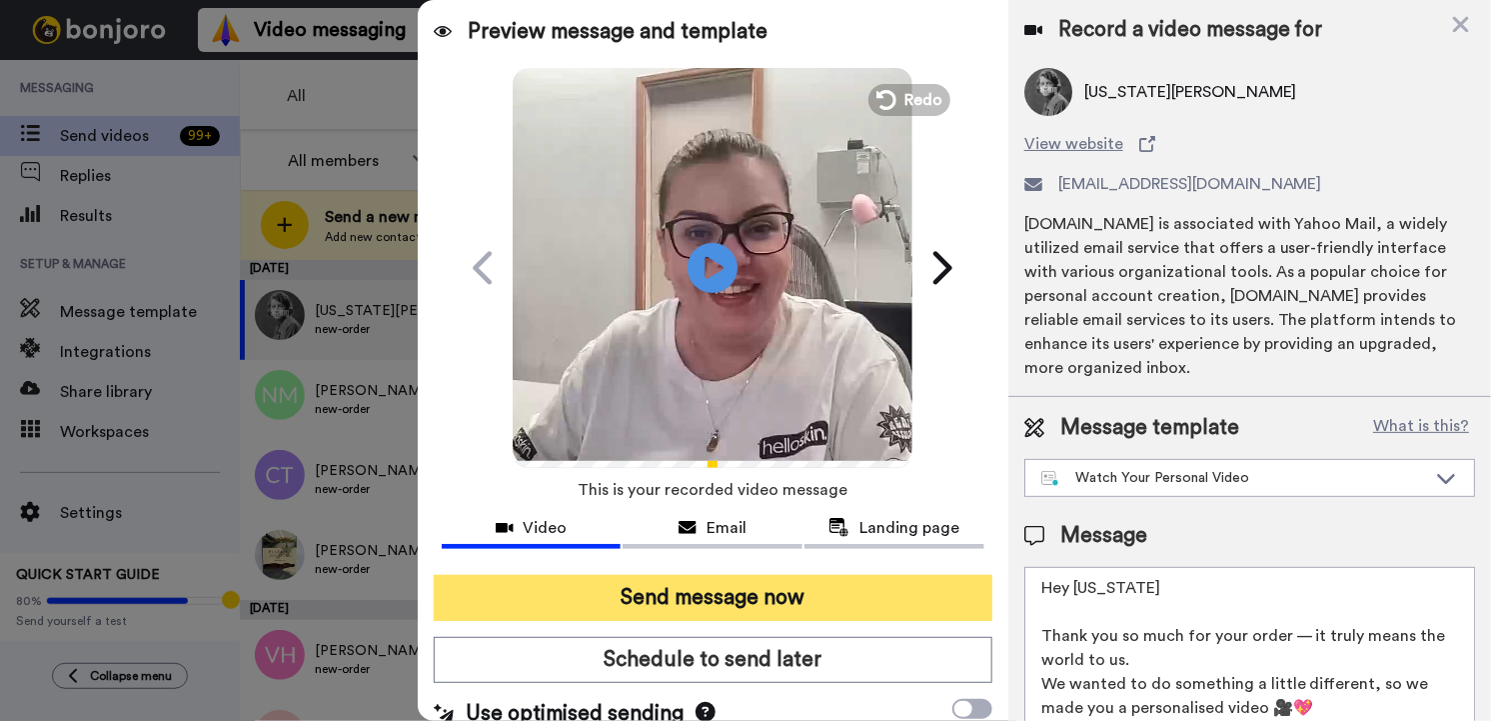
type textarea "Hey Virginia Thank you so much for your order — it truly means the world to us.…"
click at [804, 597] on button "Send message now" at bounding box center [713, 598] width 559 height 46
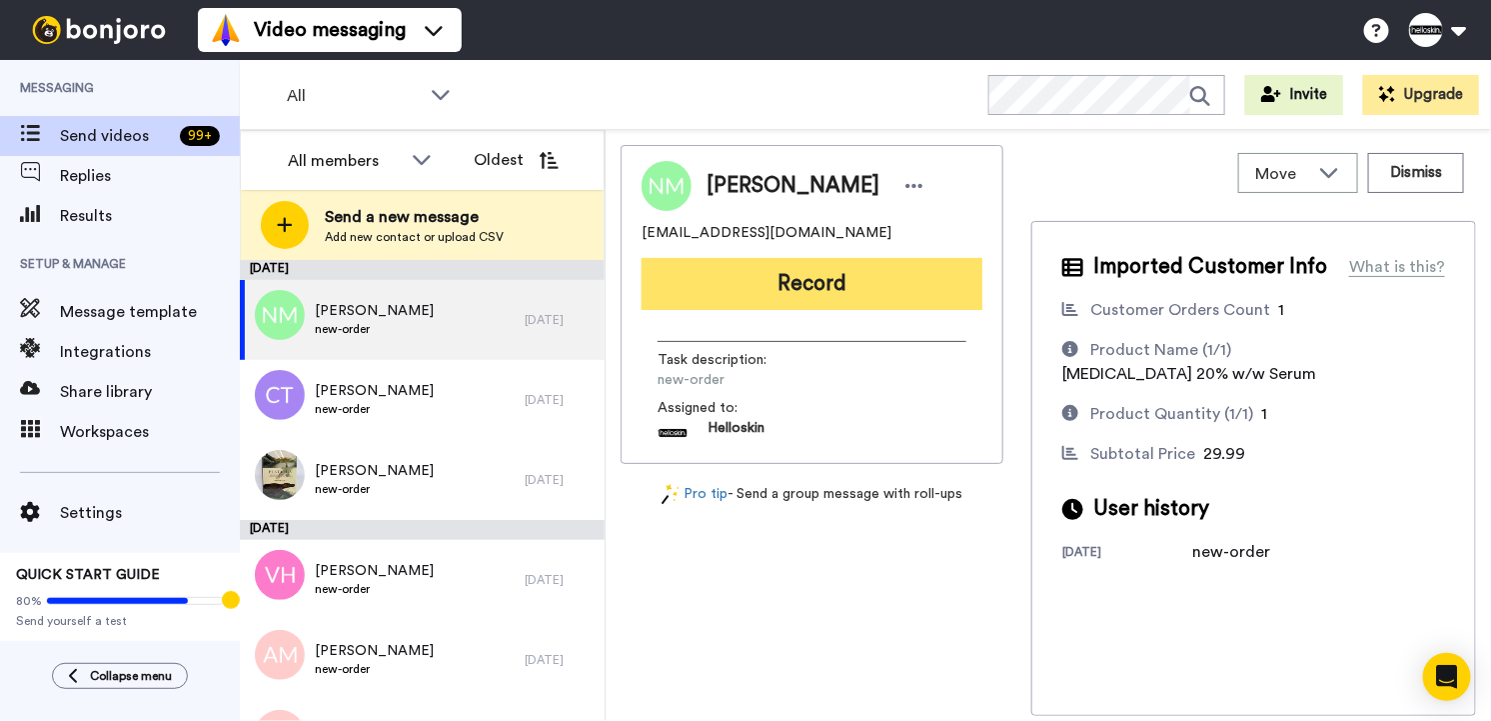
click at [800, 303] on button "Record" at bounding box center [812, 284] width 341 height 52
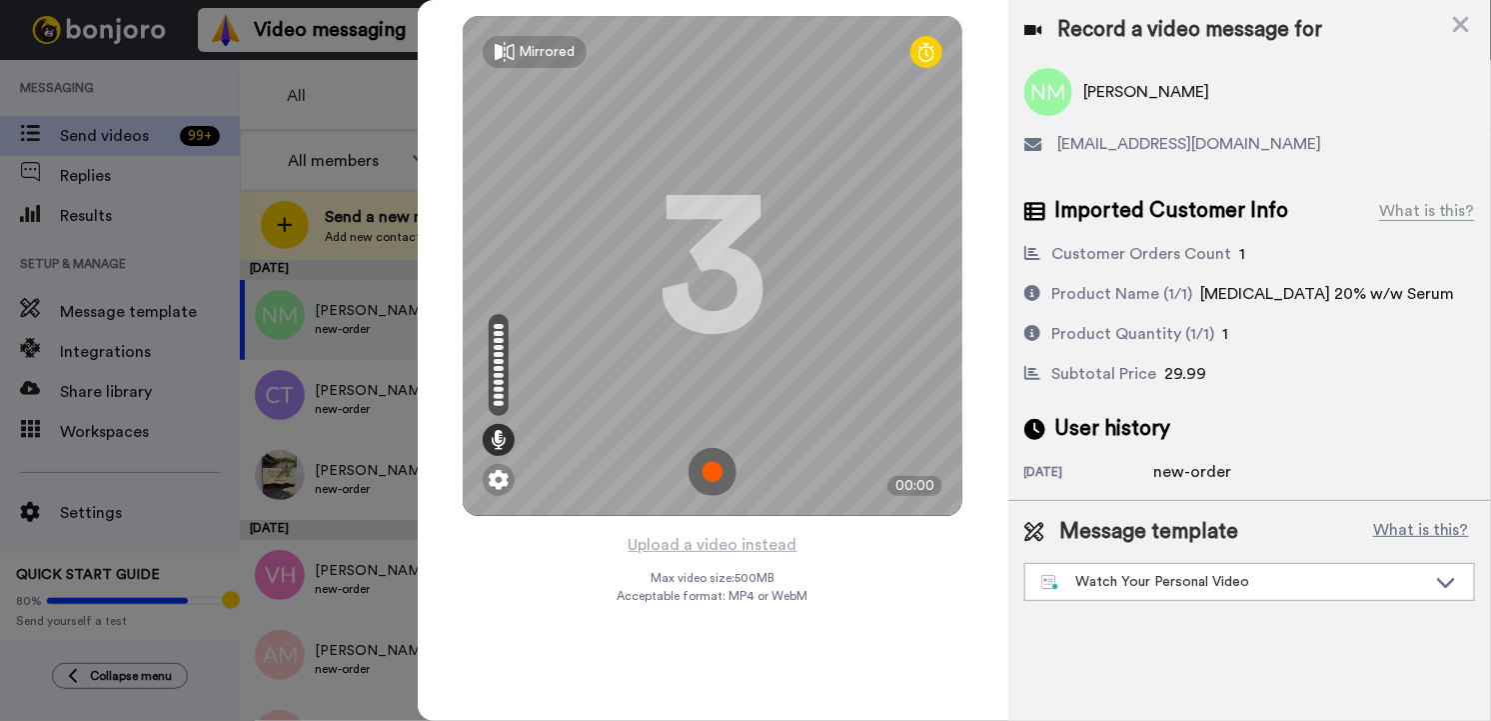
click at [716, 457] on img at bounding box center [713, 472] width 48 height 48
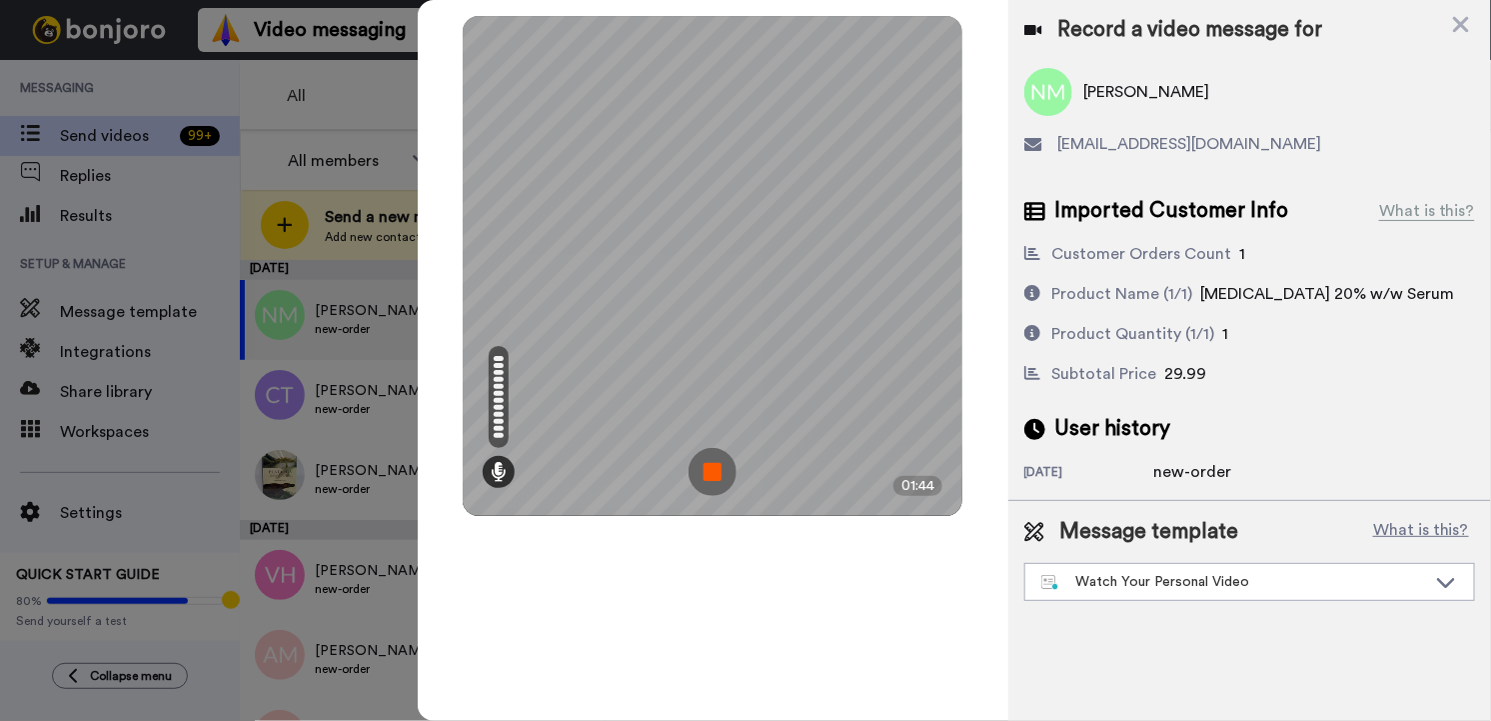
click at [712, 477] on img at bounding box center [713, 472] width 48 height 48
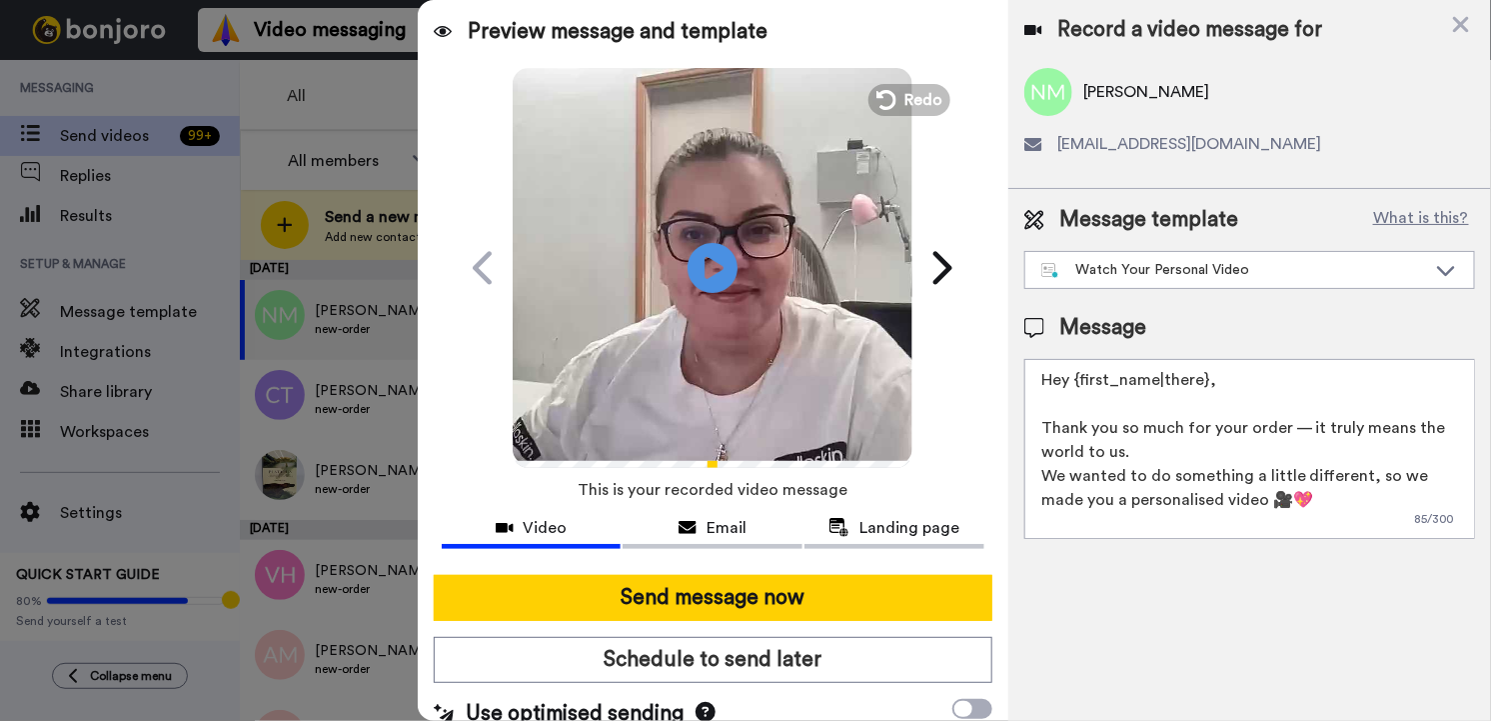
drag, startPoint x: 1237, startPoint y: 367, endPoint x: 1082, endPoint y: 381, distance: 155.5
click at [1082, 381] on textarea "Hey {first_name|there}, Thank you so much for your order — it truly means the w…" at bounding box center [1249, 449] width 451 height 180
drag, startPoint x: 1072, startPoint y: 380, endPoint x: 1240, endPoint y: 376, distance: 167.9
click at [1240, 376] on textarea "Hey {first_name|there}, Thank you so much for your order — it truly means the w…" at bounding box center [1249, 449] width 451 height 180
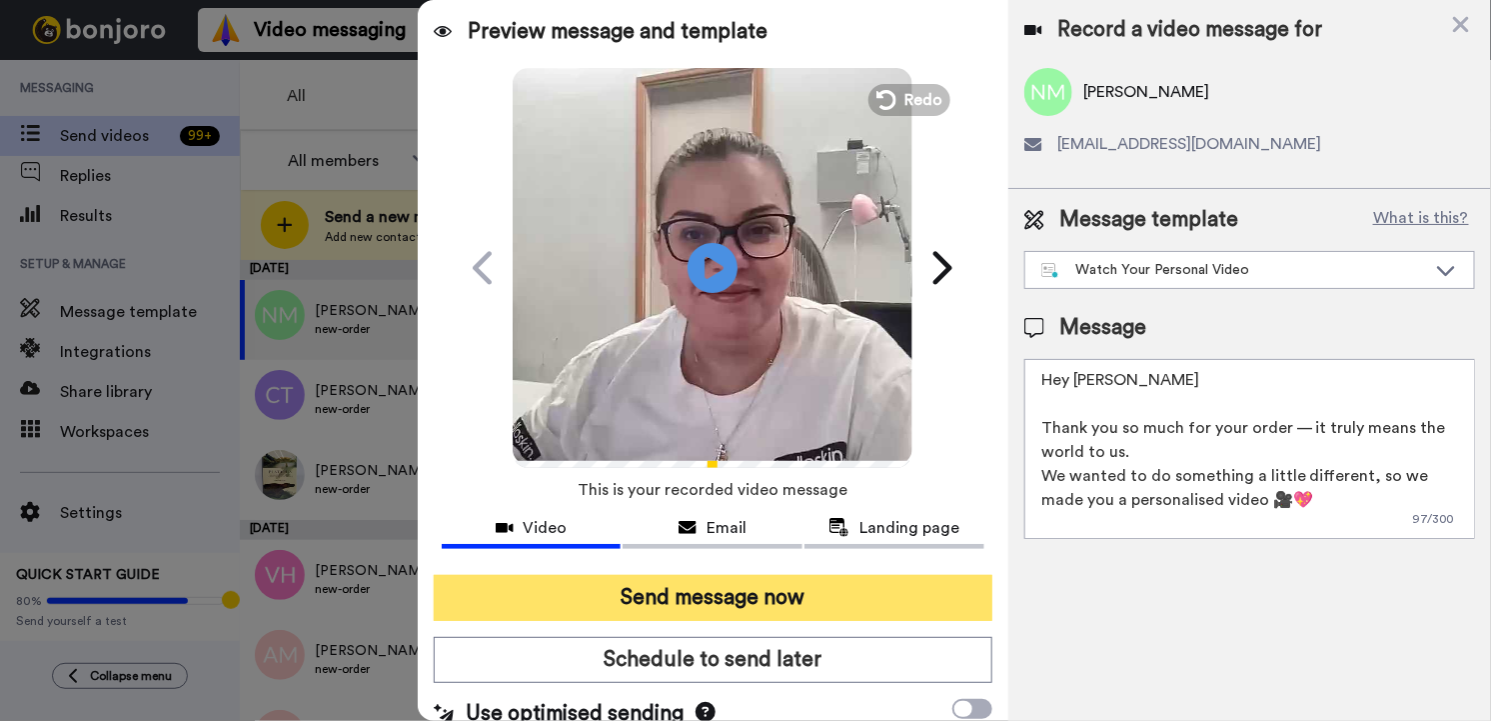
type textarea "Hey Nicolas Thank you so much for your order — it truly means the world to us. …"
click at [837, 610] on button "Send message now" at bounding box center [713, 598] width 559 height 46
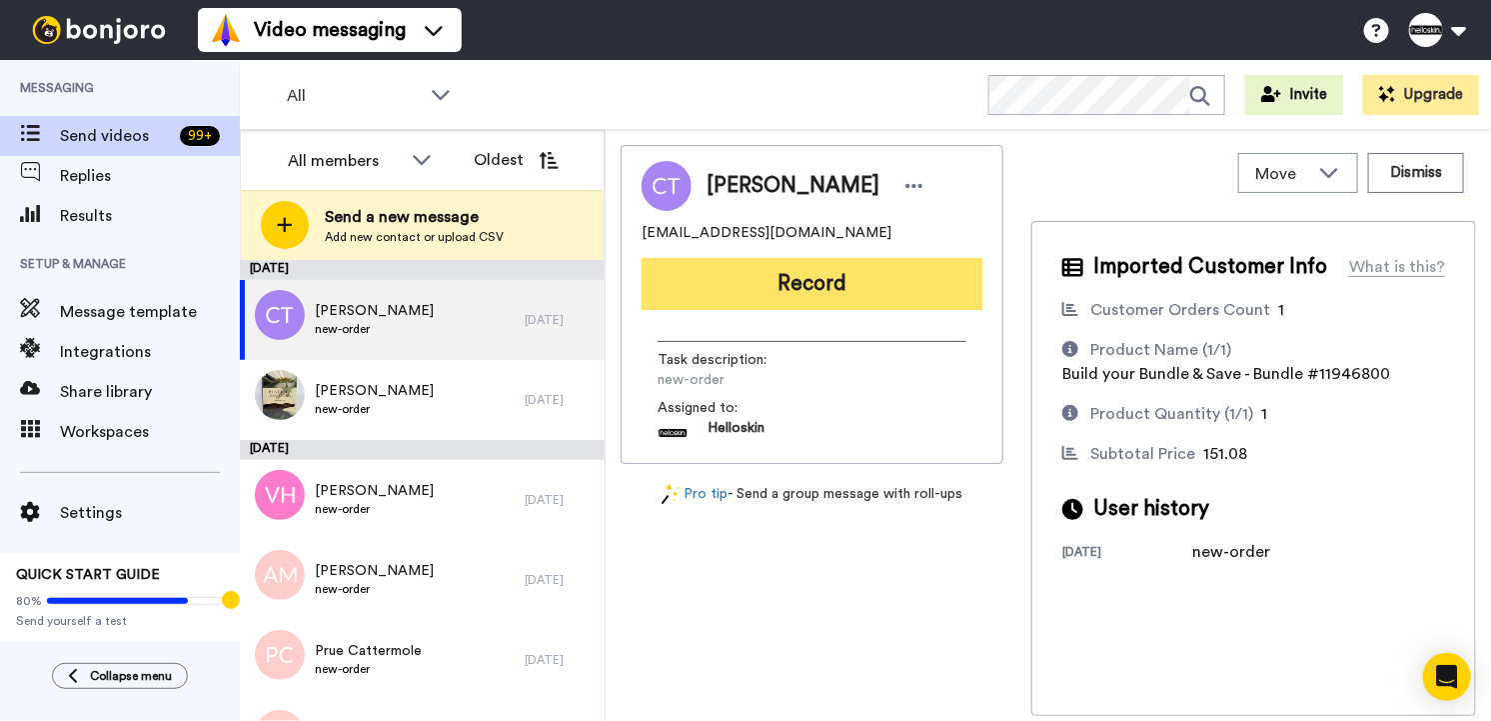
click at [835, 284] on button "Record" at bounding box center [812, 284] width 341 height 52
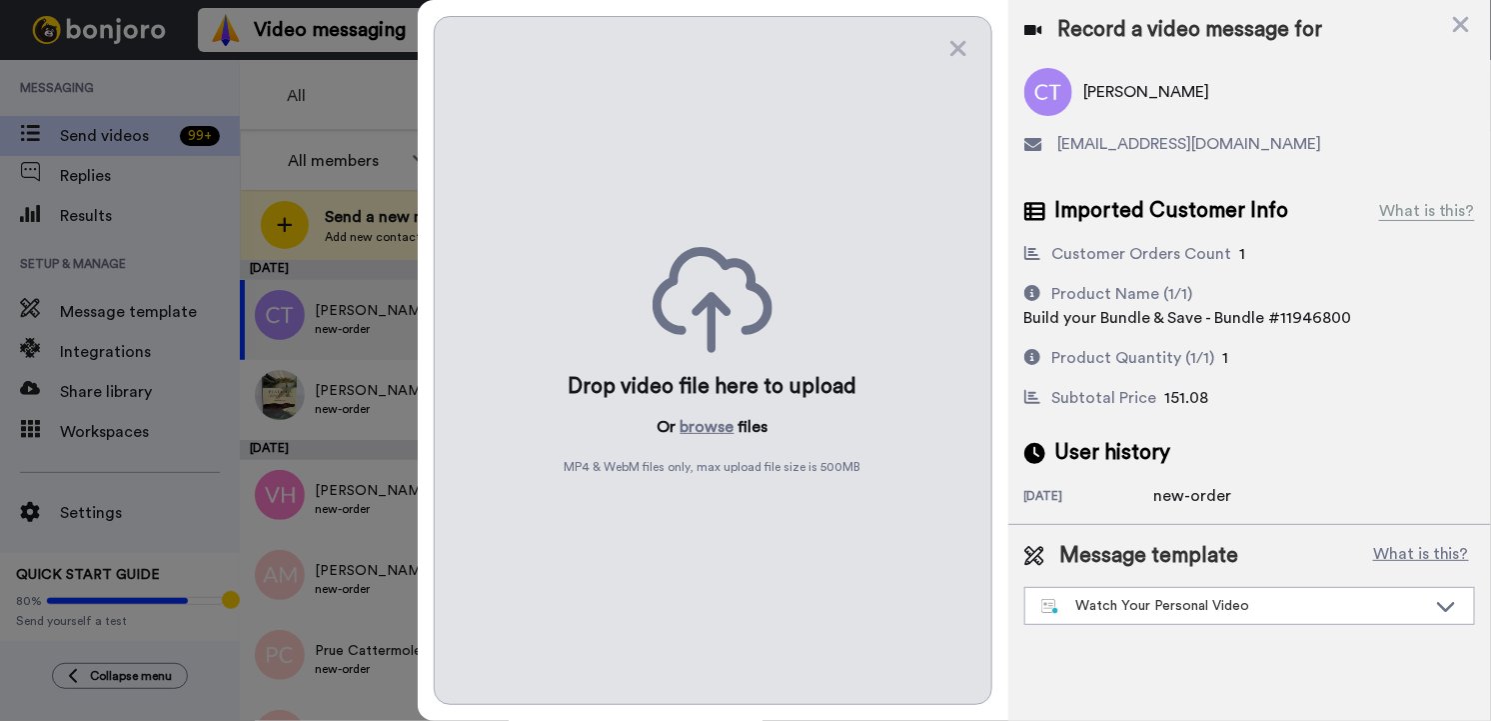
click at [711, 472] on span "MP4 & WebM files only, max upload file size is 500 MB" at bounding box center [713, 467] width 297 height 16
click at [971, 45] on div "Drop video file here to upload Or browse files MP4 & WebM files only, max uploa…" at bounding box center [713, 360] width 559 height 689
click at [966, 46] on icon at bounding box center [958, 48] width 20 height 25
click at [946, 37] on div "Drop video file here to upload Or browse files MP4 & WebM files only, max uploa…" at bounding box center [713, 360] width 559 height 689
click at [949, 42] on icon at bounding box center [958, 48] width 20 height 25
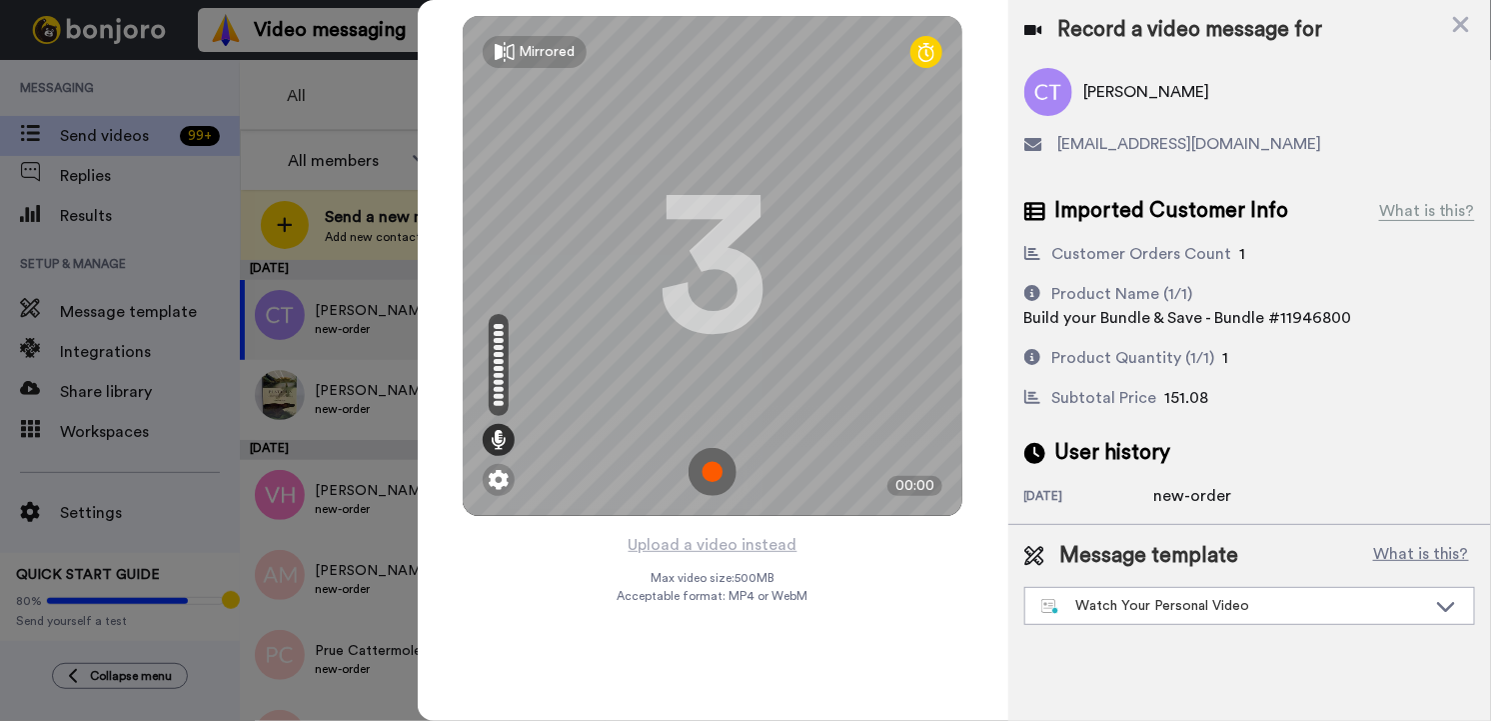
click at [705, 462] on img at bounding box center [713, 472] width 48 height 48
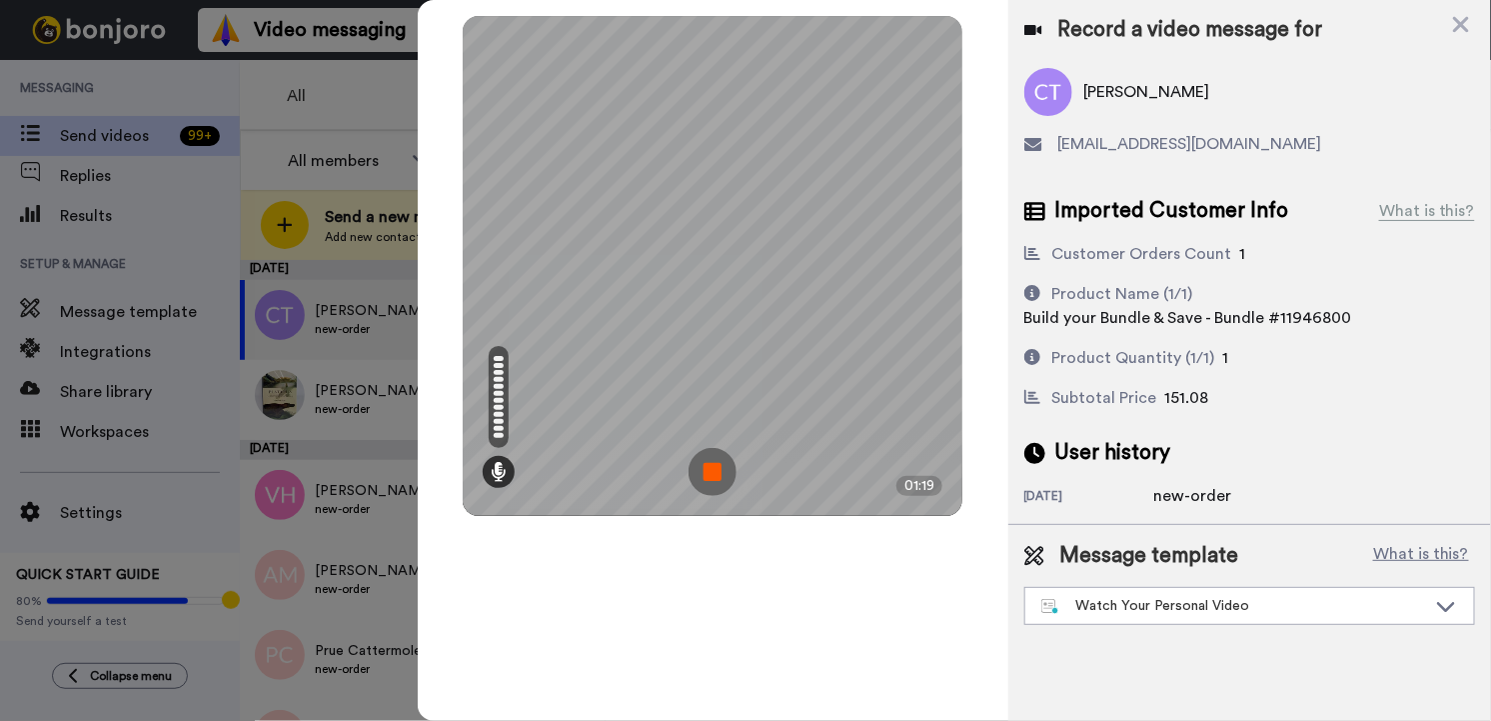
click at [713, 453] on img at bounding box center [713, 472] width 48 height 48
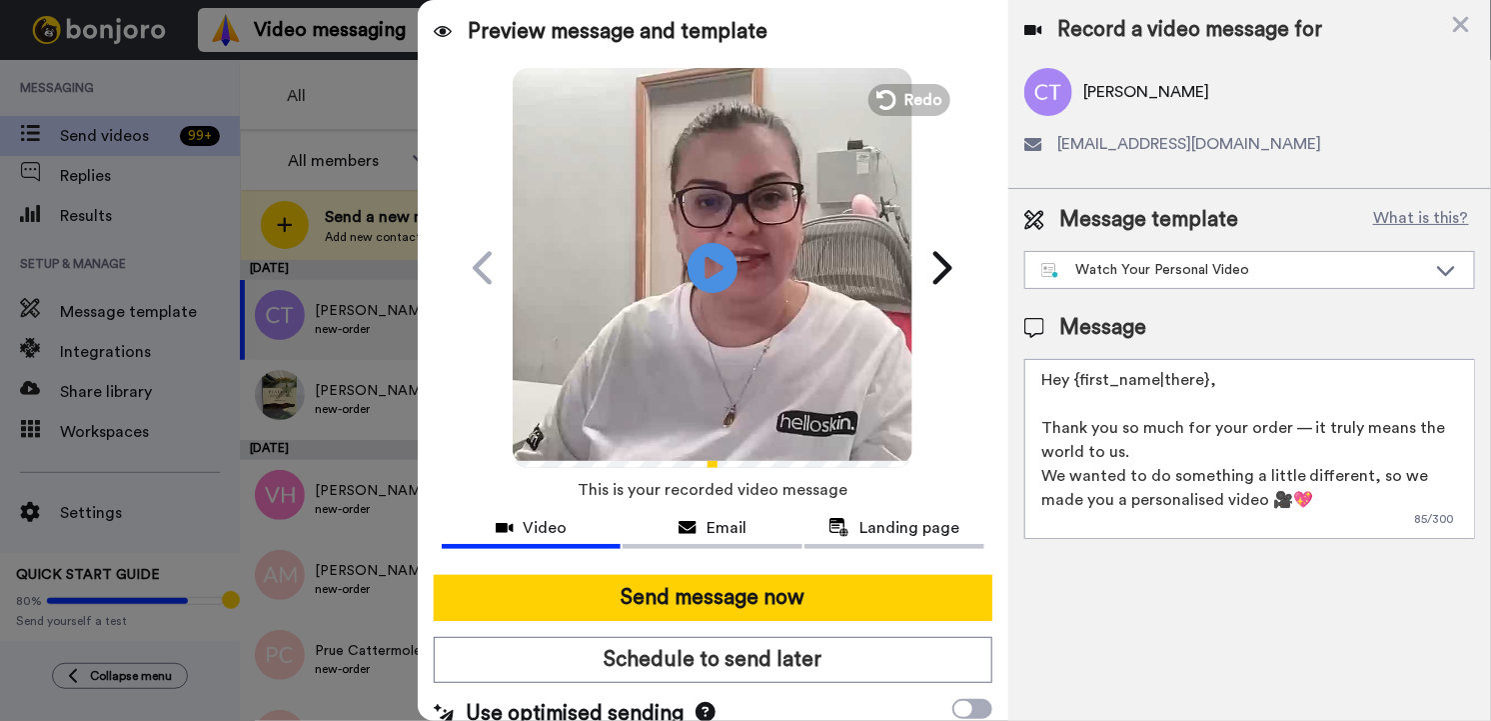
drag, startPoint x: 1224, startPoint y: 379, endPoint x: 1081, endPoint y: 391, distance: 143.4
click at [1081, 391] on textarea "Hey {first_name|there}, Thank you so much for your order — it truly means the w…" at bounding box center [1249, 449] width 451 height 180
drag, startPoint x: 1206, startPoint y: 373, endPoint x: 1081, endPoint y: 380, distance: 125.1
click at [1081, 380] on textarea "Hey {first_name|there}, Thank you so much for your order — it truly means the w…" at bounding box center [1249, 449] width 451 height 180
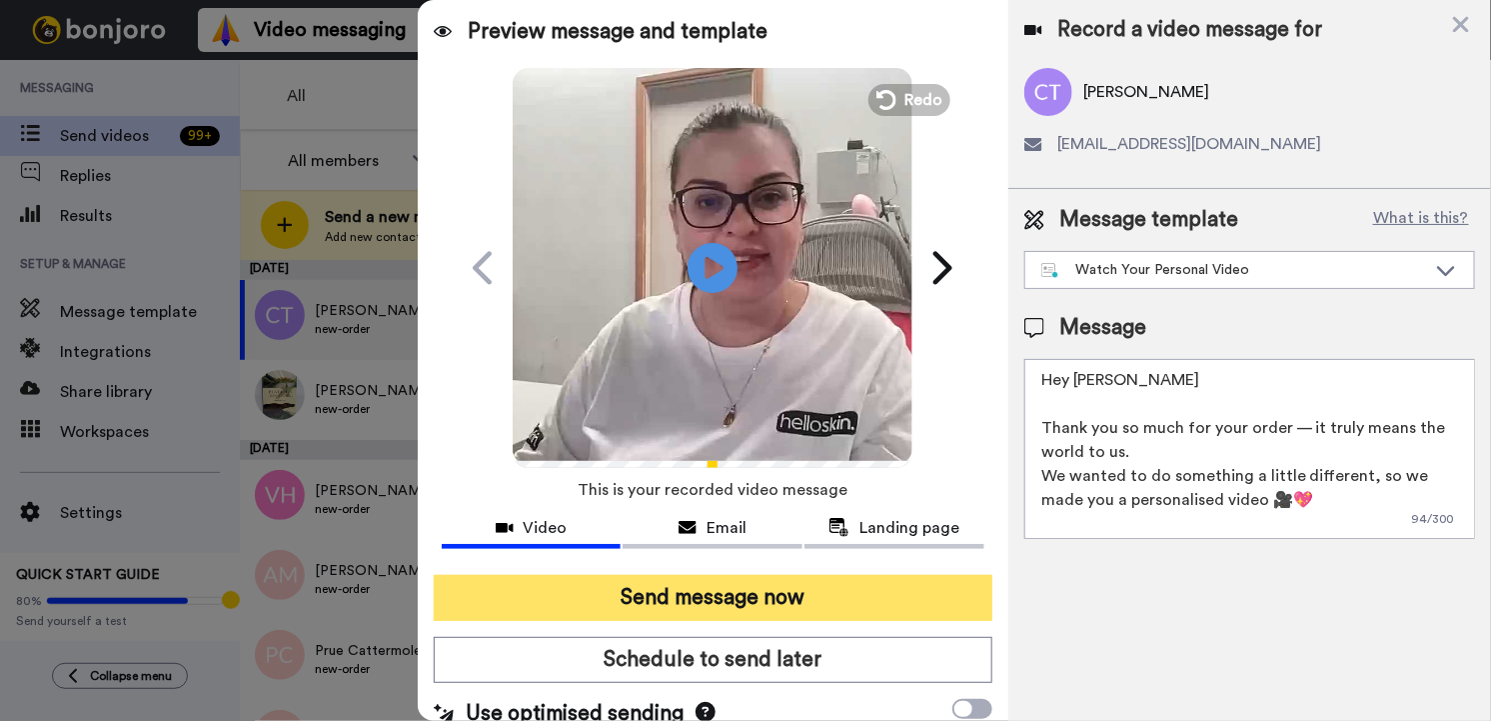
type textarea "Hey Christina Thank you so much for your order — it truly means the world to us…"
click at [719, 587] on button "Send message now" at bounding box center [713, 598] width 559 height 46
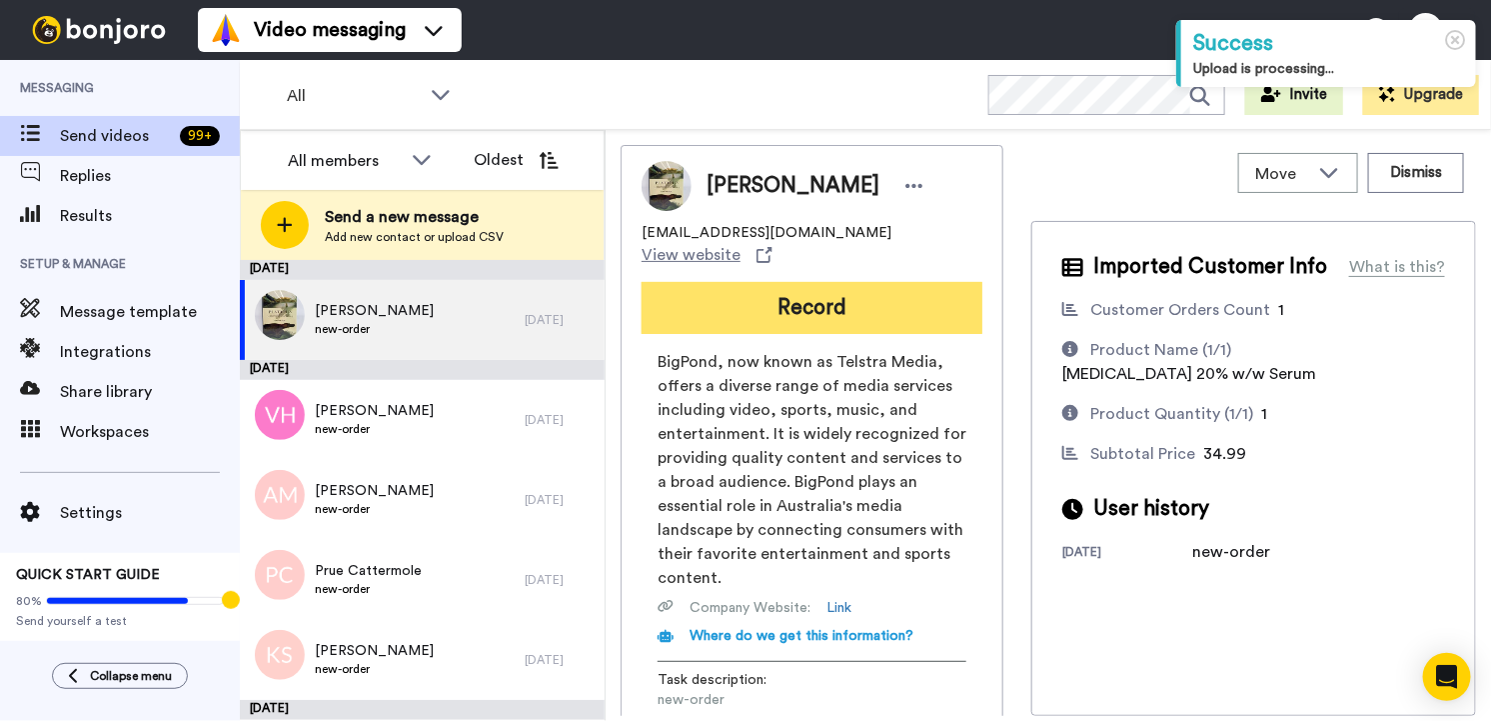
click at [803, 293] on button "Record" at bounding box center [812, 308] width 341 height 52
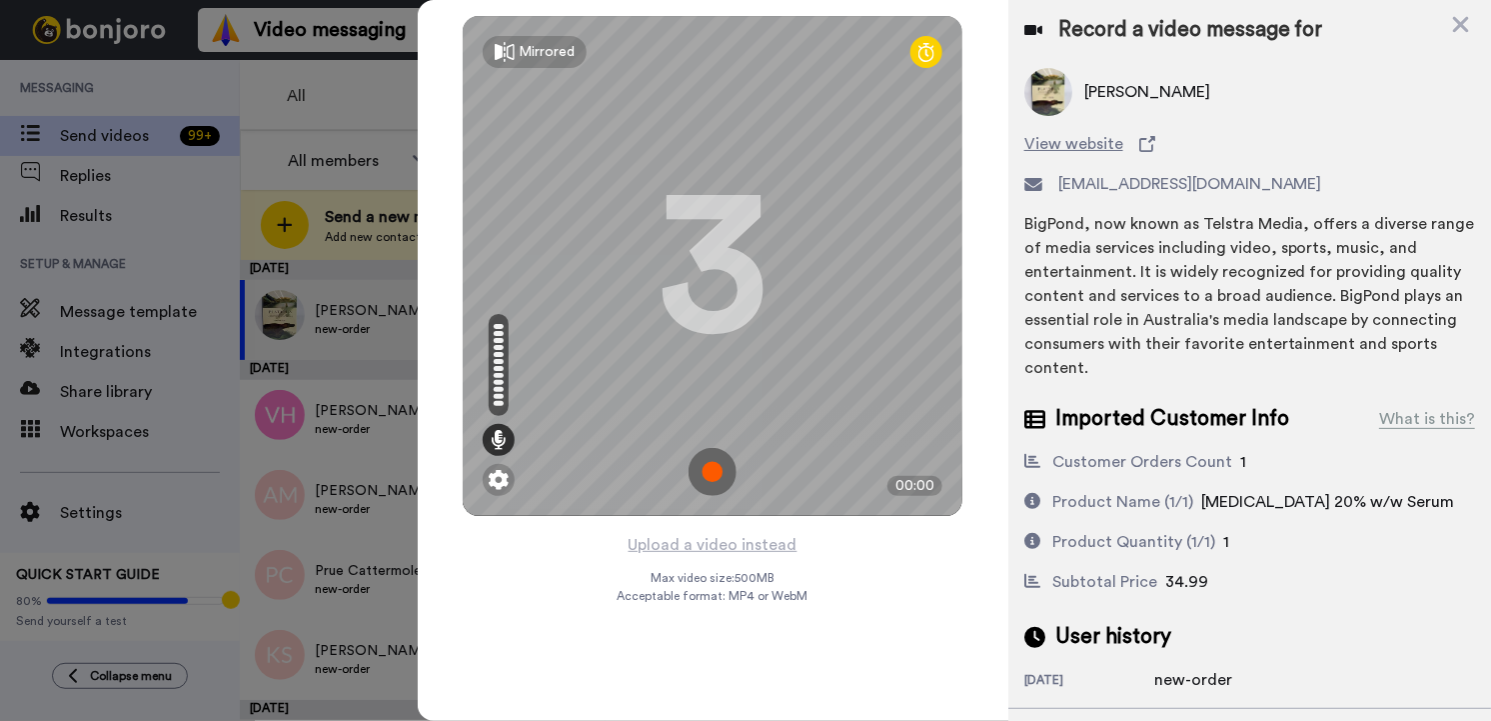
click at [721, 464] on img at bounding box center [713, 472] width 48 height 48
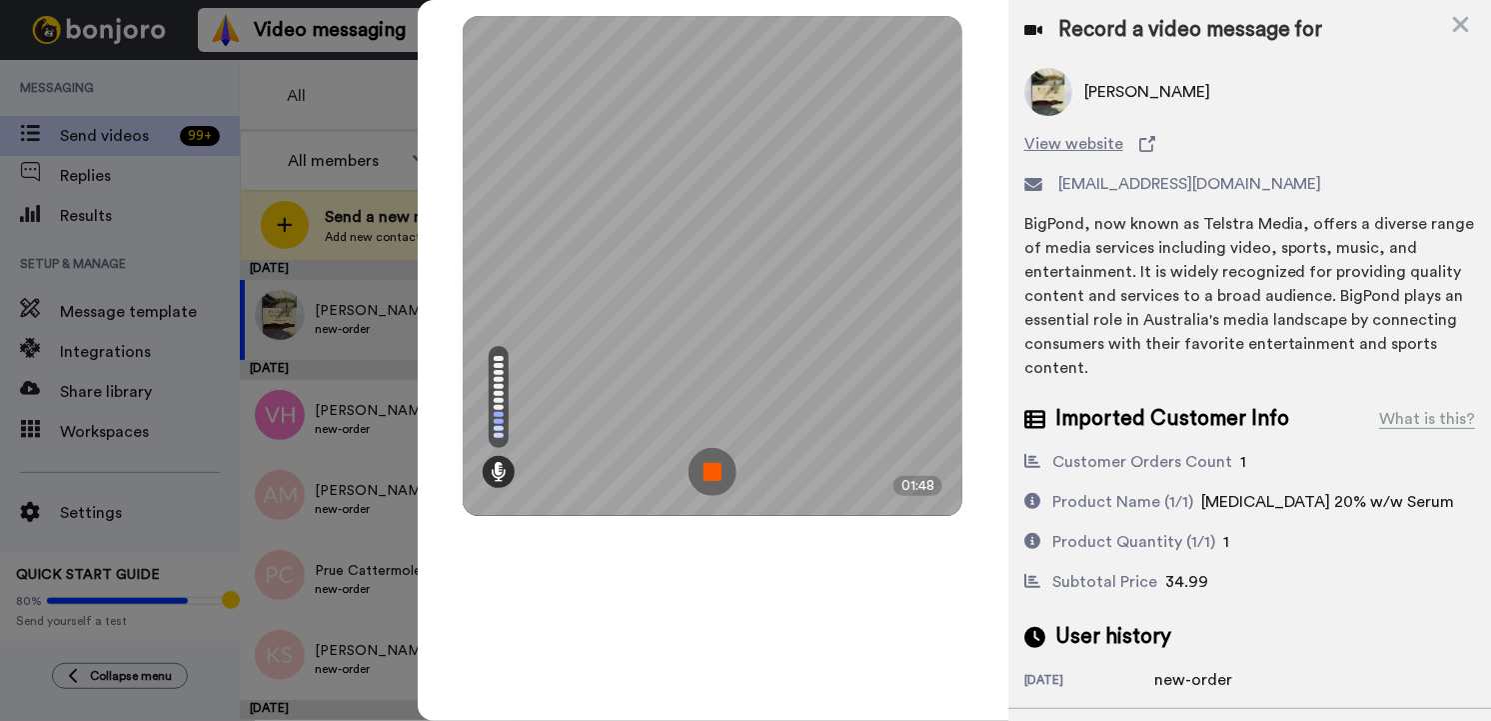
click at [713, 475] on img at bounding box center [713, 472] width 48 height 48
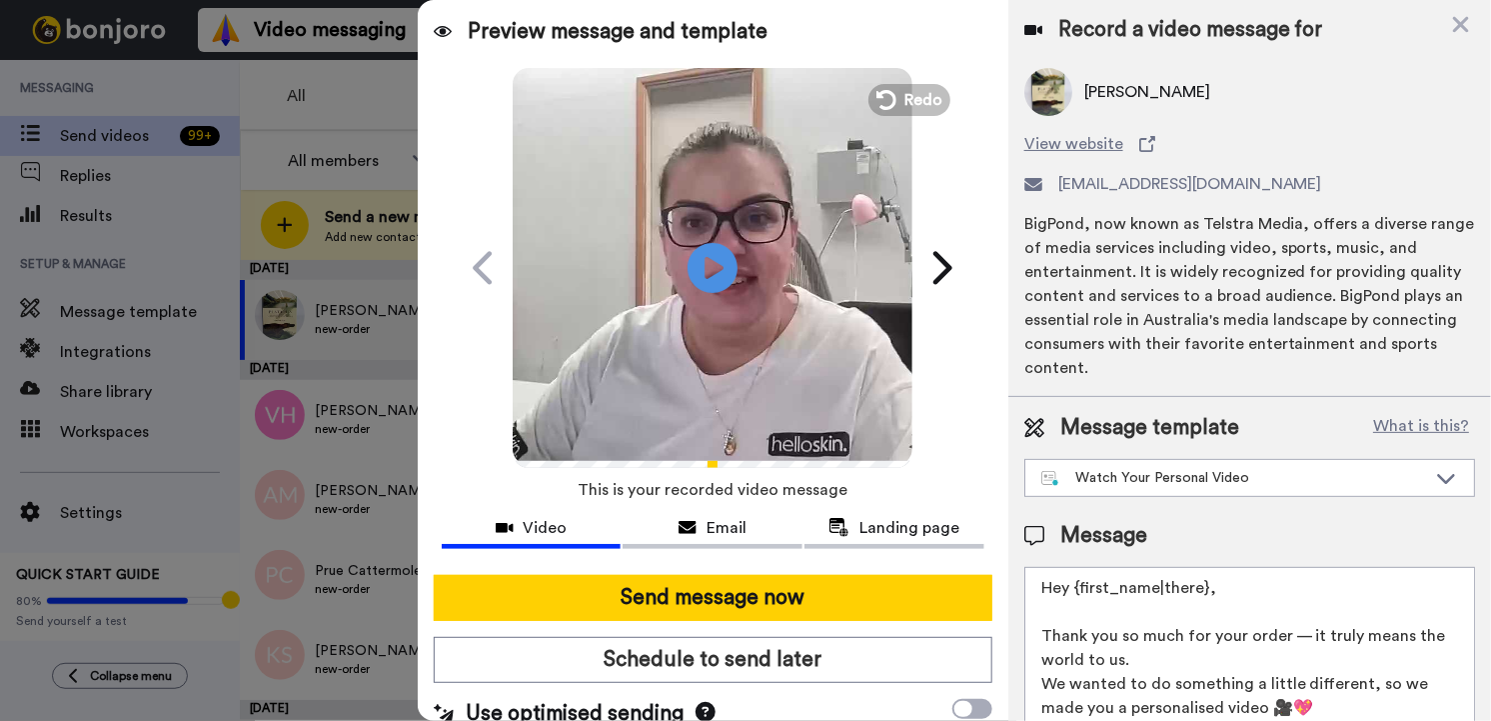
drag, startPoint x: 1213, startPoint y: 584, endPoint x: 1079, endPoint y: 579, distance: 134.0
click at [1079, 579] on textarea "Hey {first_name|there}, Thank you so much for your order — it truly means the w…" at bounding box center [1249, 657] width 451 height 180
click at [1232, 596] on textarea "Hey {first_name|there}, Thank you so much for your order — it truly means the w…" at bounding box center [1249, 657] width 451 height 180
drag, startPoint x: 1213, startPoint y: 585, endPoint x: 1072, endPoint y: 592, distance: 141.1
click at [1072, 592] on textarea "Hey {first_name|there}, Thank you so much for your order — it truly means the w…" at bounding box center [1249, 657] width 451 height 180
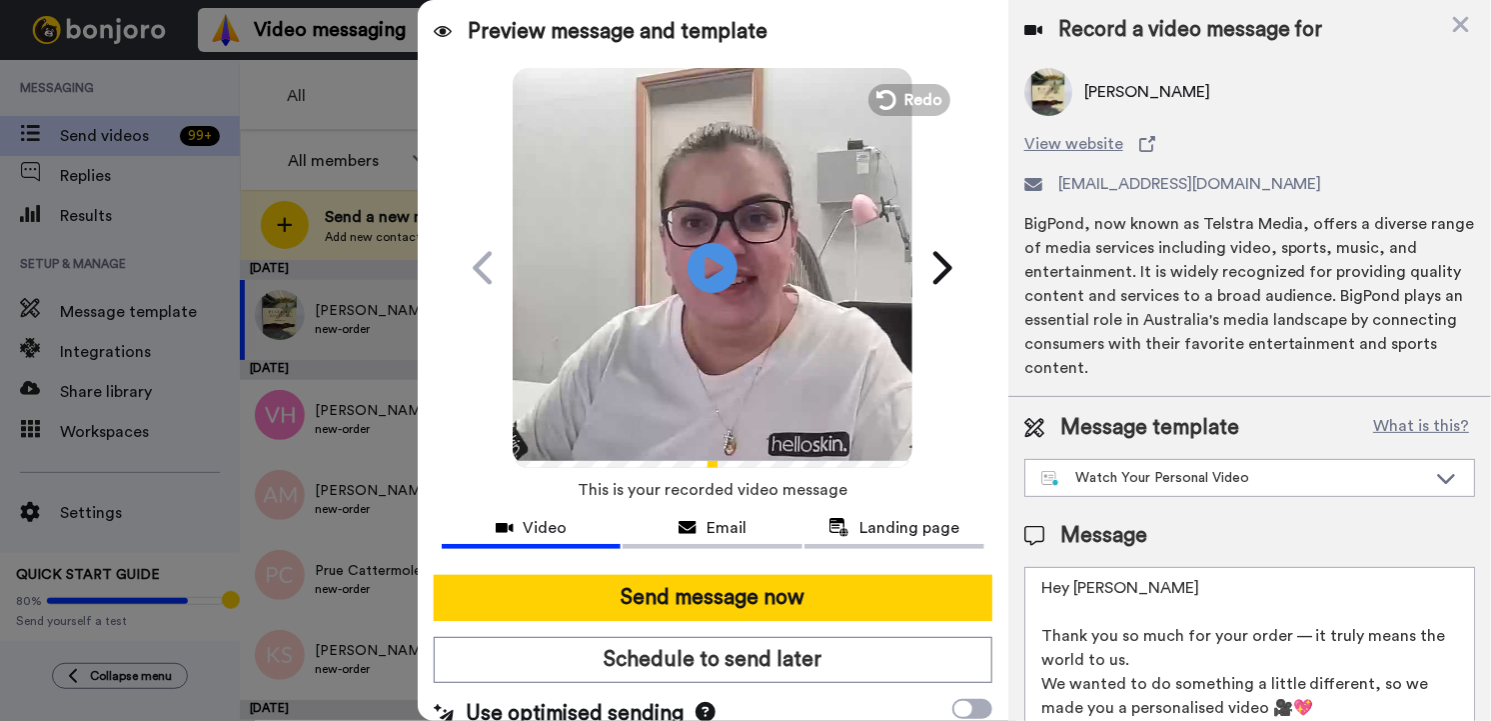
type textarea "Hey [PERSON_NAME] Thank you so much for your order — it truly means the world t…"
click at [853, 570] on div at bounding box center [713, 567] width 543 height 16
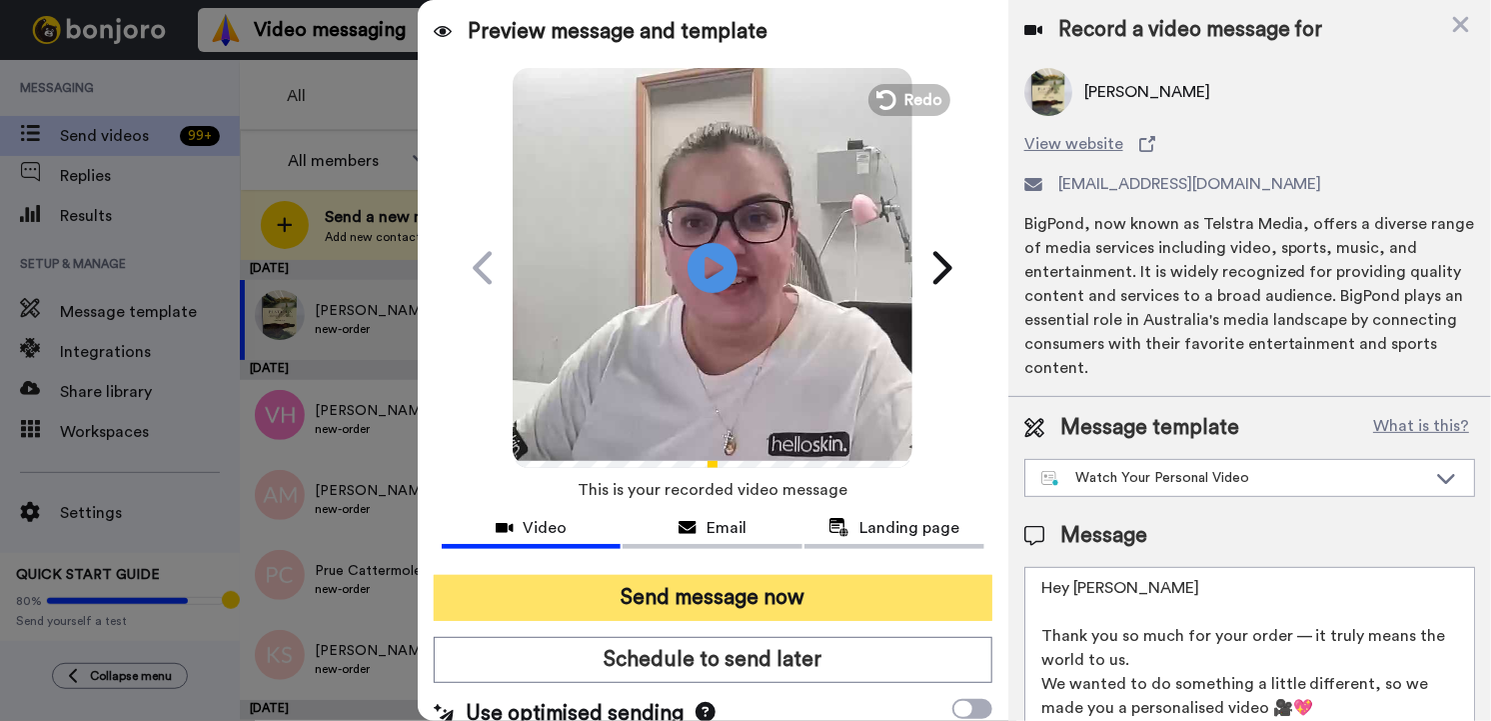
click at [847, 587] on button "Send message now" at bounding box center [713, 598] width 559 height 46
